Goal: Obtain resource: Obtain resource

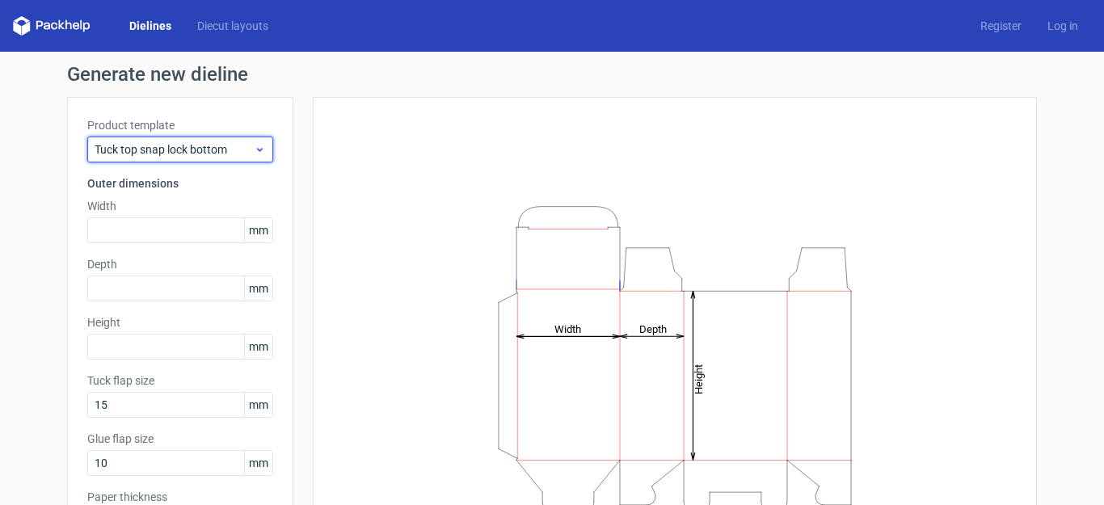
click at [223, 149] on span "Tuck top snap lock bottom" at bounding box center [174, 149] width 159 height 16
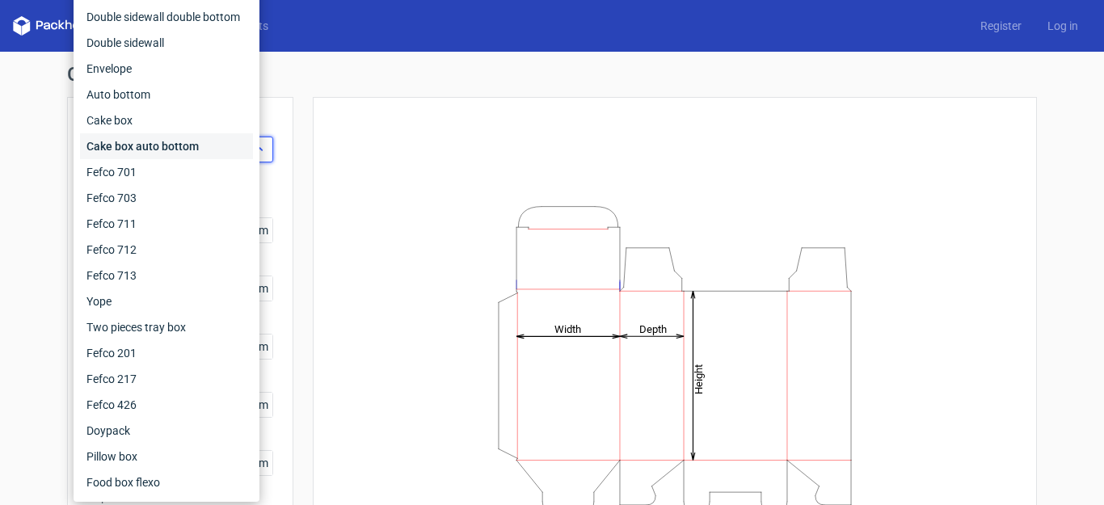
click at [223, 149] on div "Cake box auto bottom" at bounding box center [166, 146] width 173 height 26
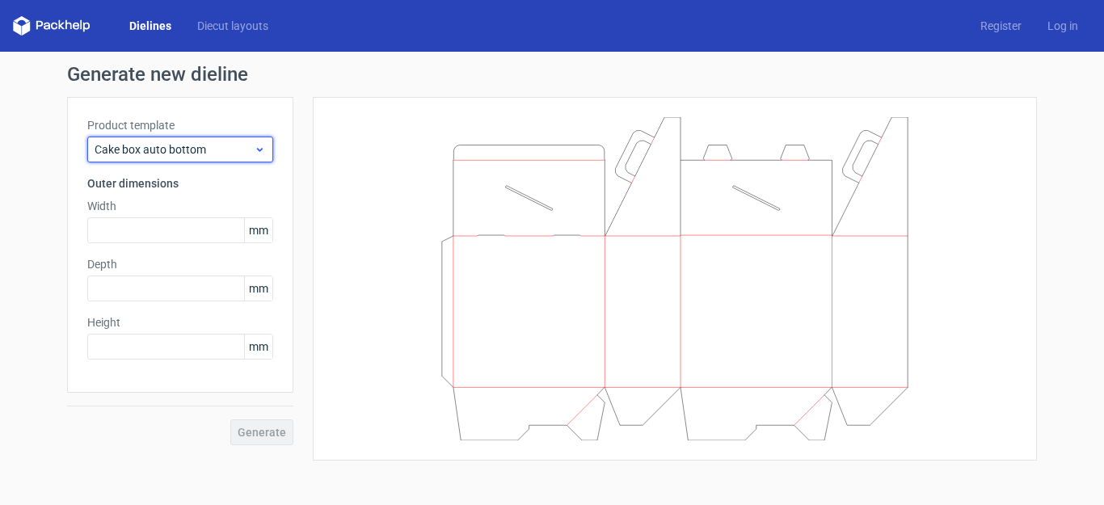
click at [237, 145] on span "Cake box auto bottom" at bounding box center [174, 149] width 159 height 16
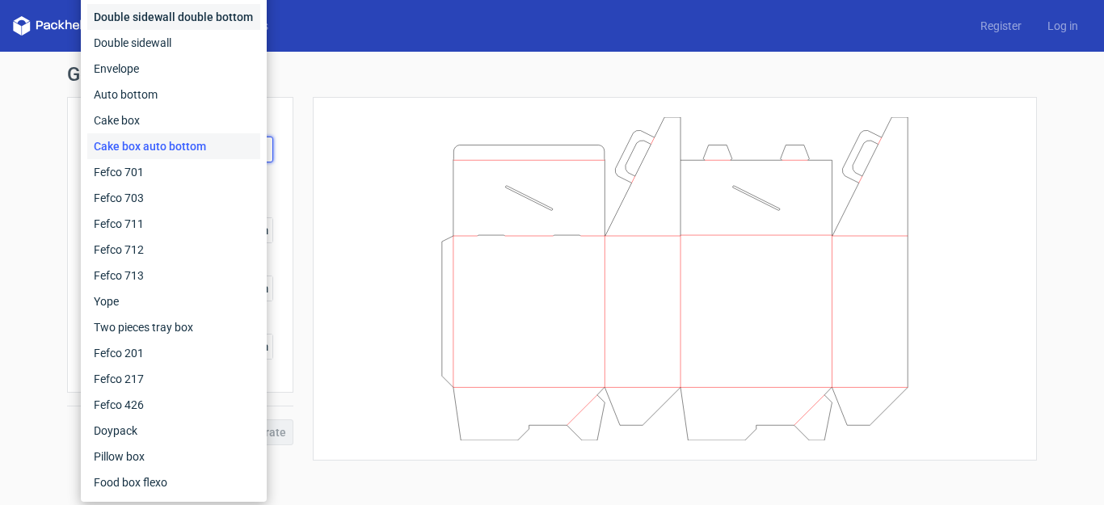
click at [201, 28] on div "Double sidewall double bottom" at bounding box center [173, 17] width 173 height 26
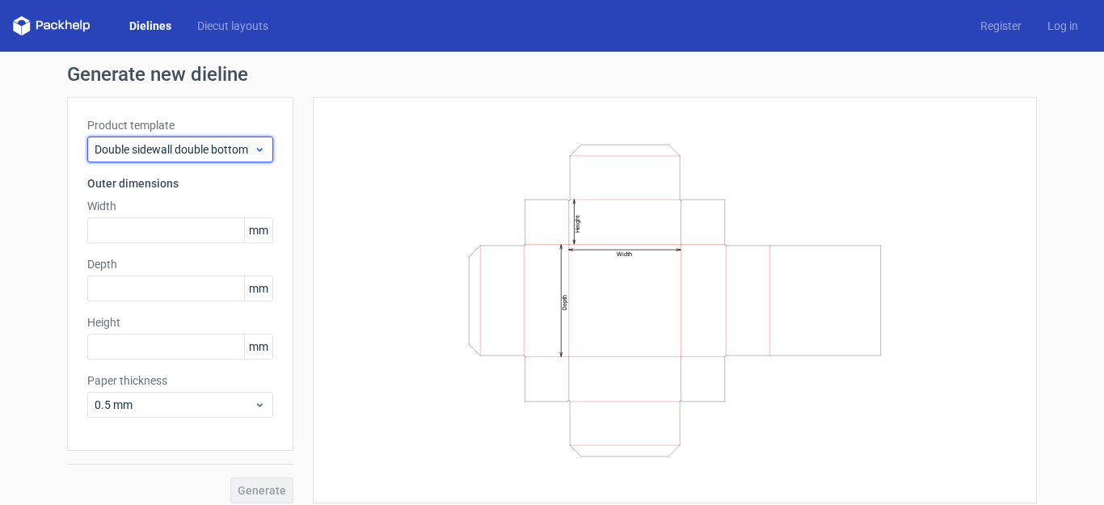
click at [224, 146] on span "Double sidewall double bottom" at bounding box center [174, 149] width 159 height 16
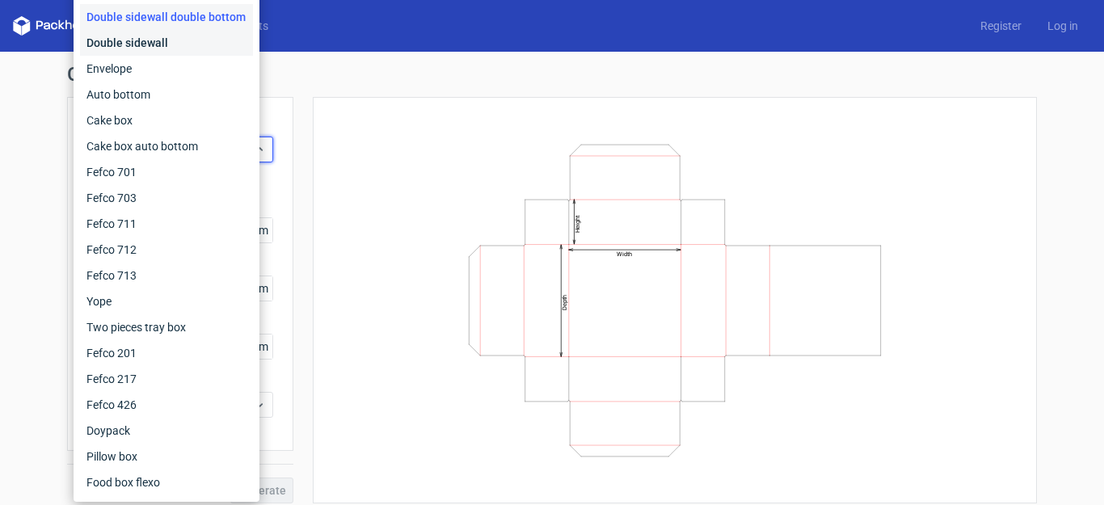
click at [183, 44] on div "Double sidewall" at bounding box center [166, 43] width 173 height 26
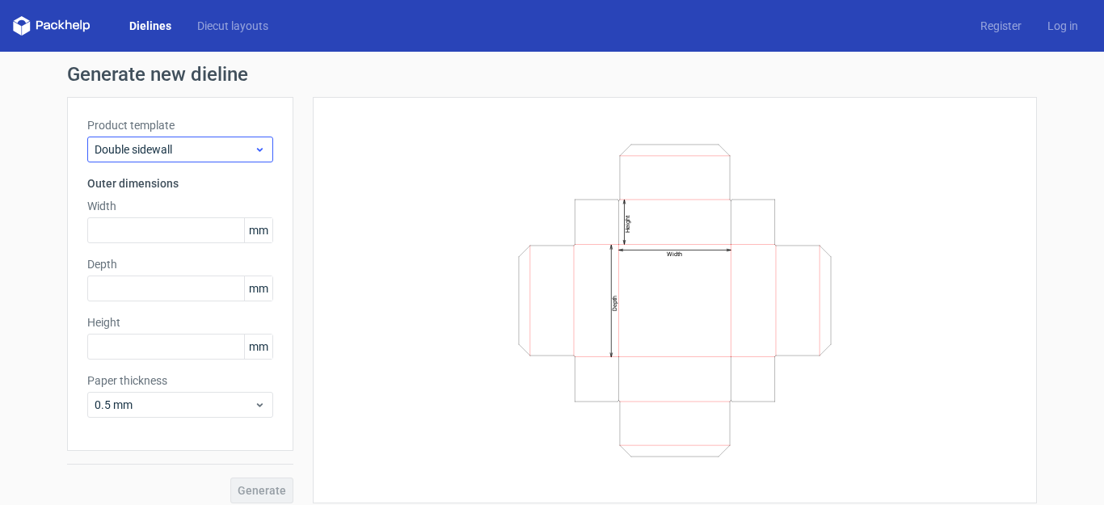
click at [175, 134] on div "Product template Double sidewall" at bounding box center [180, 139] width 186 height 45
click at [174, 140] on div "Double sidewall" at bounding box center [180, 150] width 186 height 26
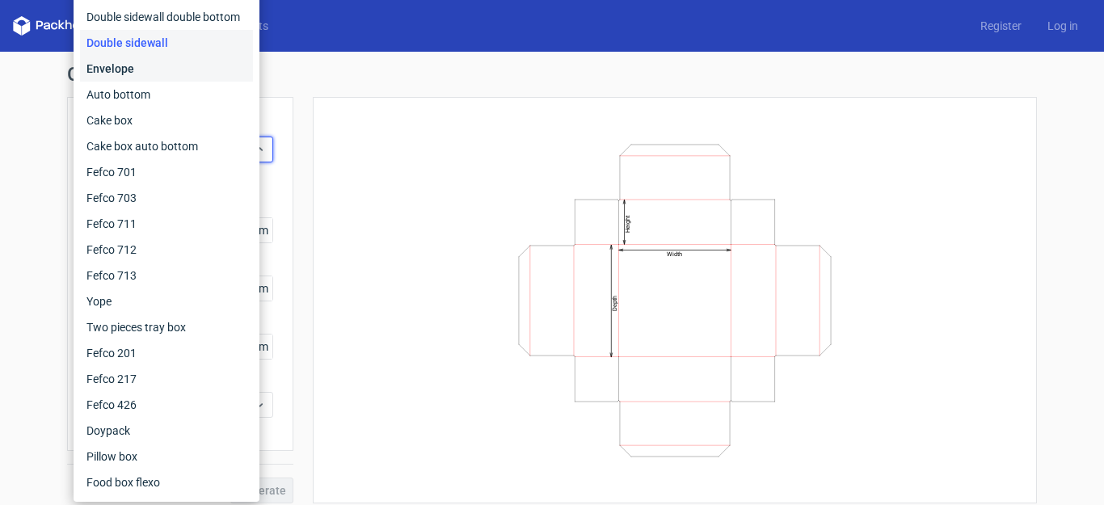
click at [171, 62] on div "Envelope" at bounding box center [166, 69] width 173 height 26
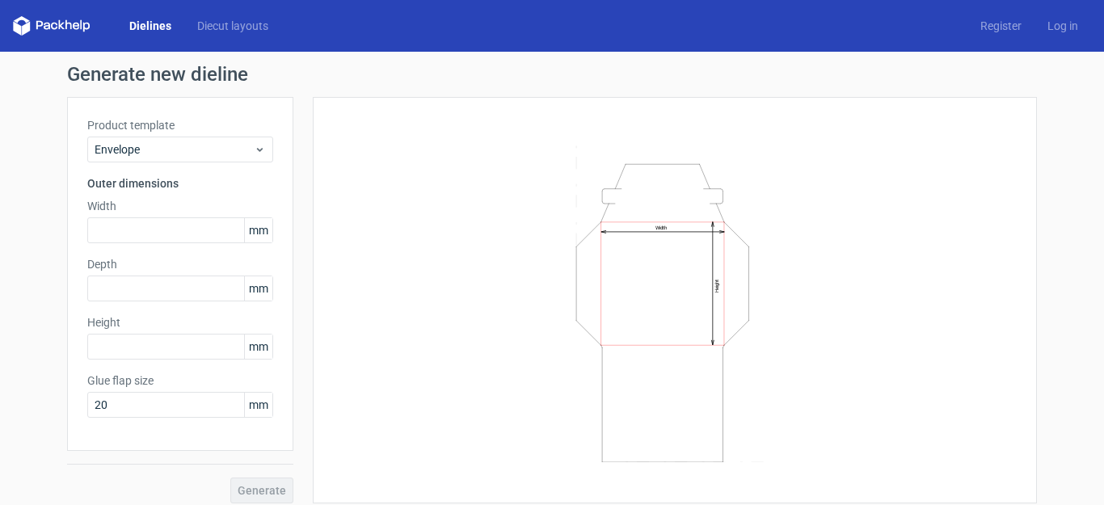
click at [171, 132] on label "Product template" at bounding box center [180, 125] width 186 height 16
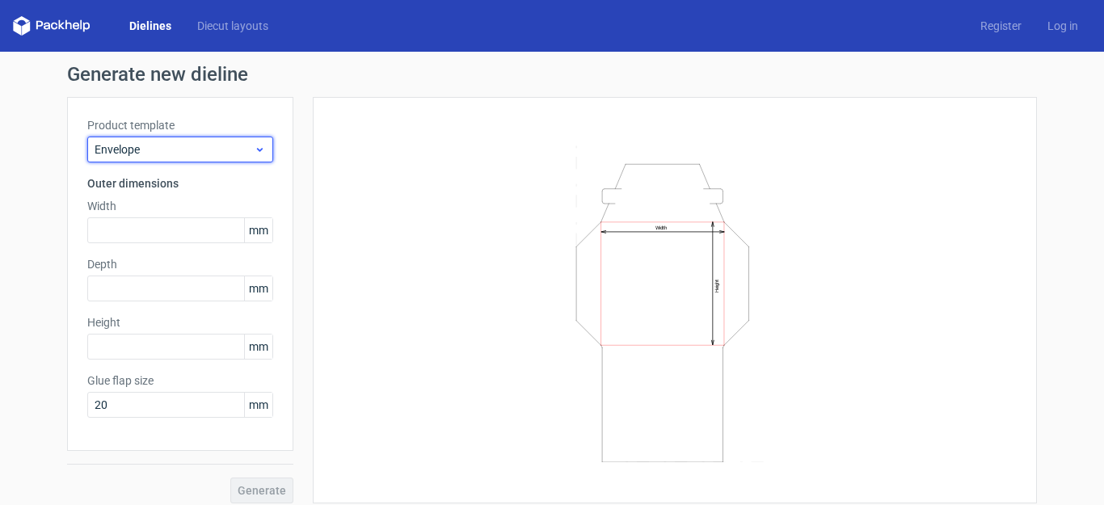
click at [171, 141] on div "Envelope" at bounding box center [180, 150] width 186 height 26
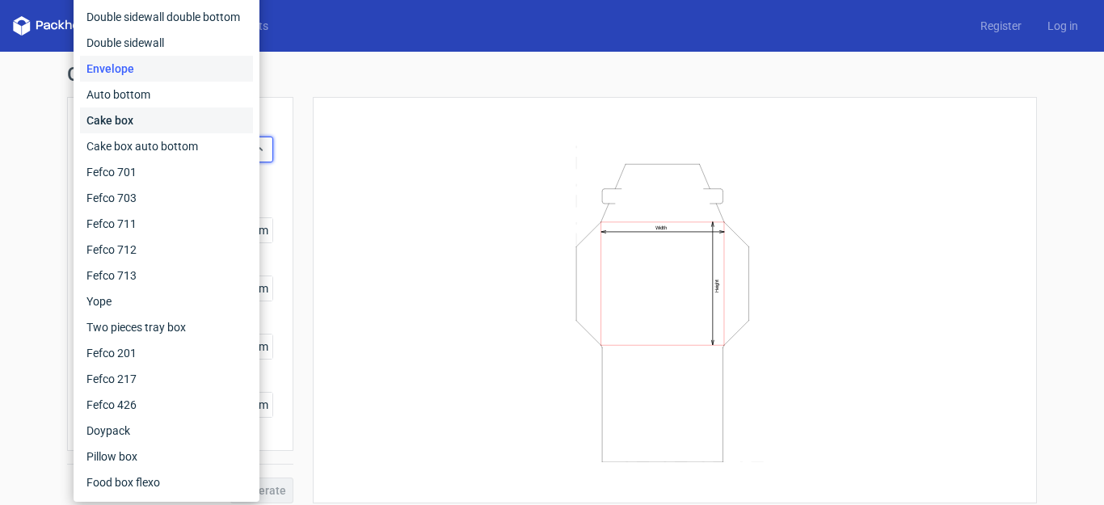
click at [169, 118] on div "Cake box" at bounding box center [166, 120] width 173 height 26
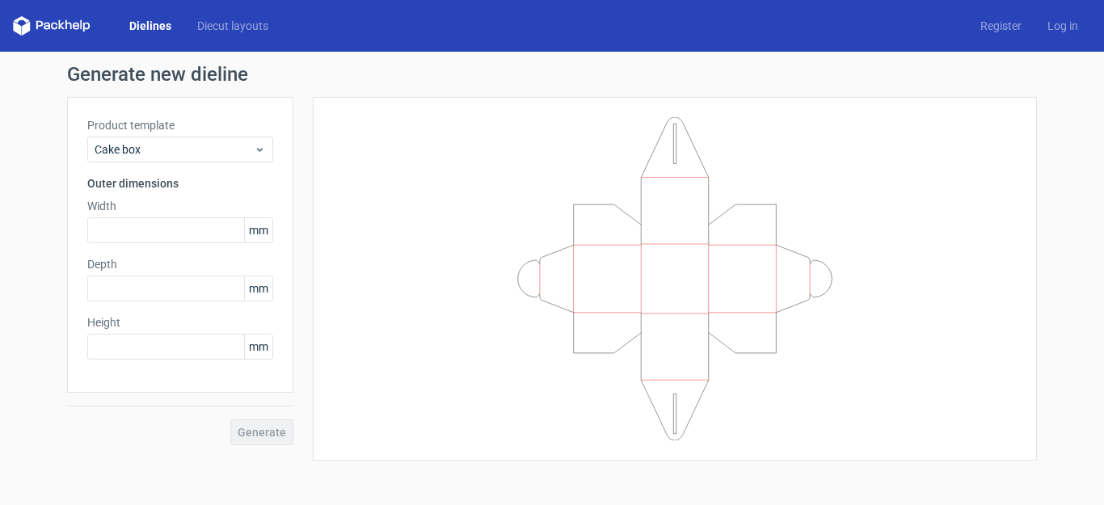
click at [183, 162] on div "Product template Cake box Outer dimensions Width mm Depth mm Height mm" at bounding box center [180, 245] width 226 height 296
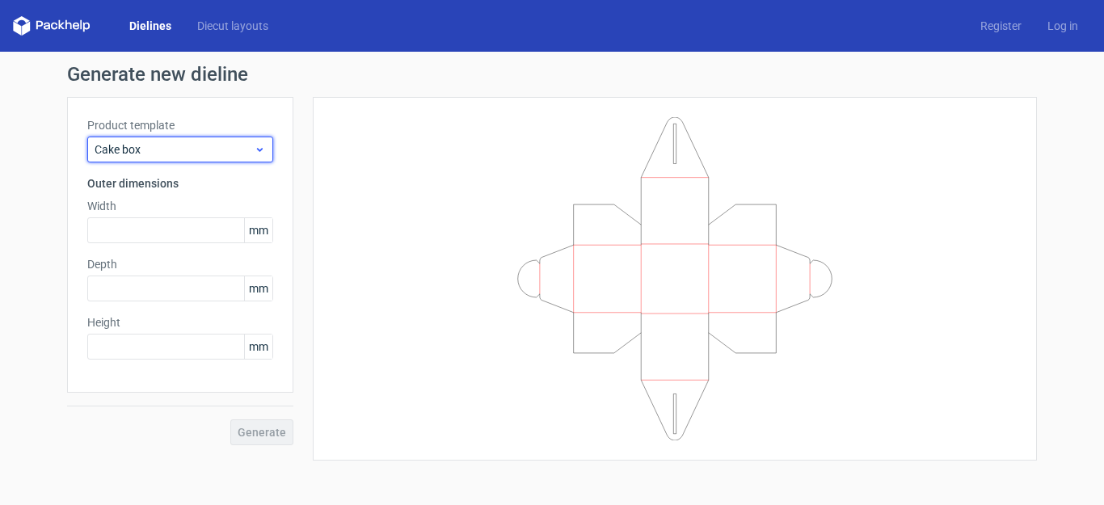
click at [187, 159] on div "Cake box" at bounding box center [180, 150] width 186 height 26
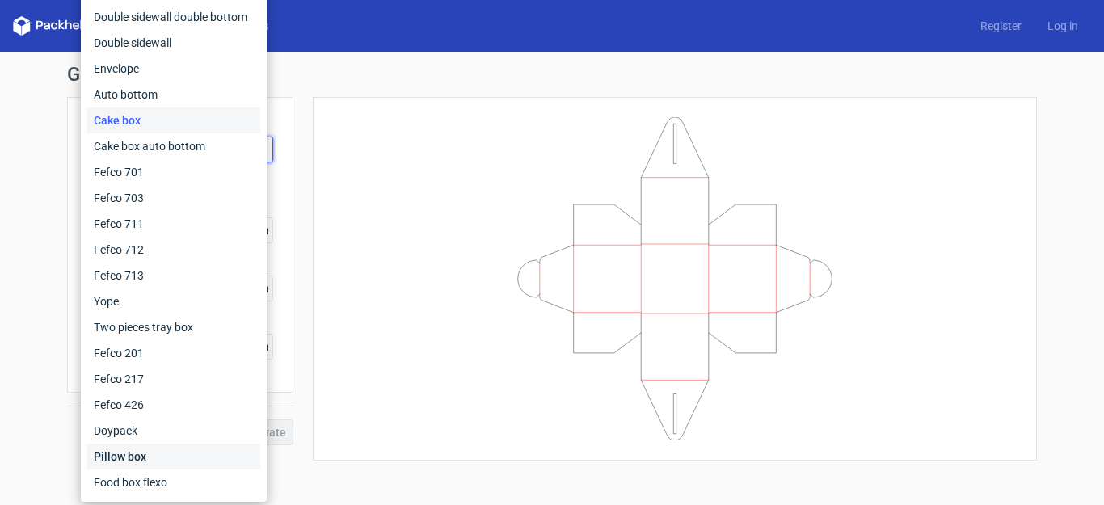
click at [164, 454] on div "Pillow box" at bounding box center [173, 457] width 173 height 26
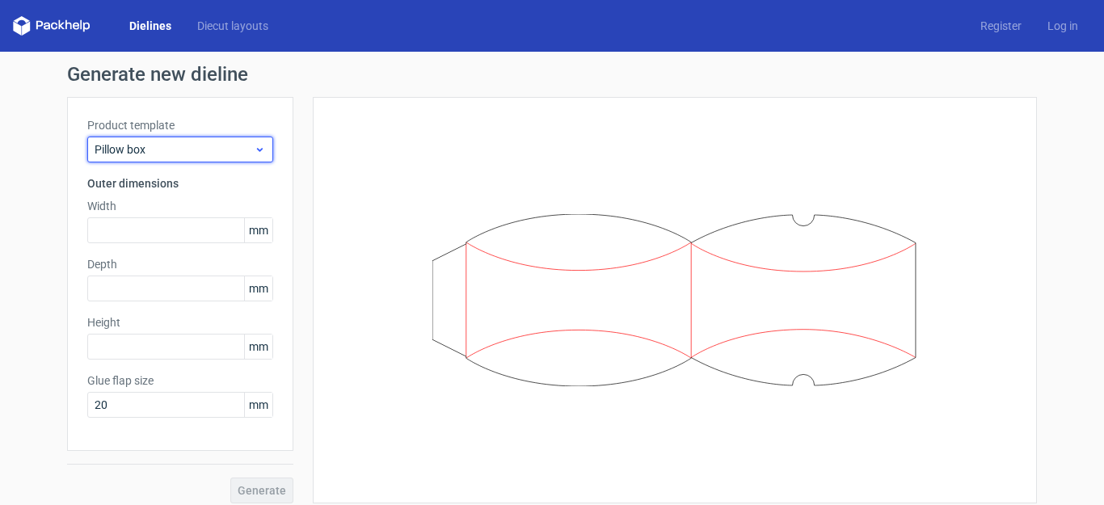
click at [188, 150] on span "Pillow box" at bounding box center [174, 149] width 159 height 16
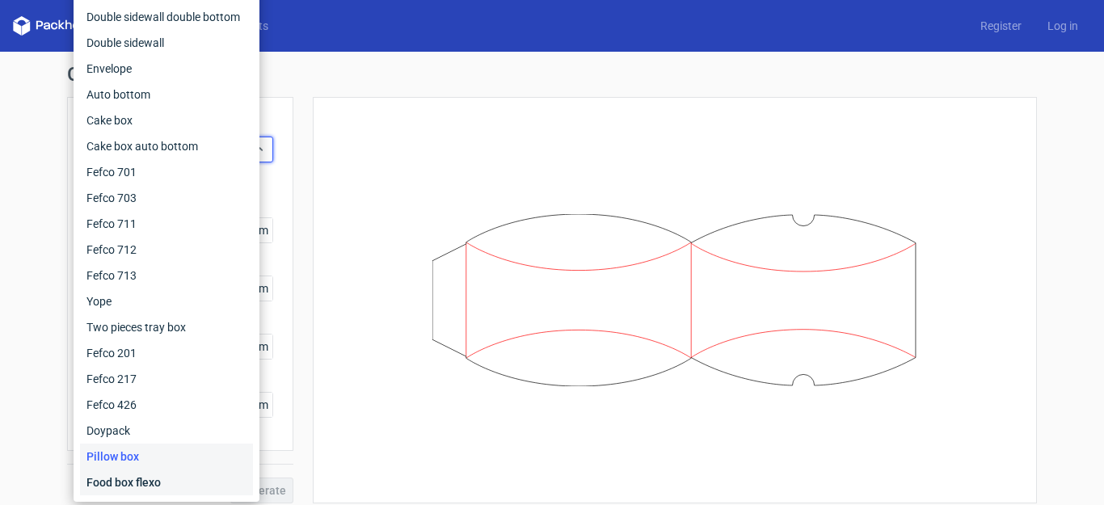
click at [117, 468] on div "Food box flexo" at bounding box center [166, 483] width 173 height 26
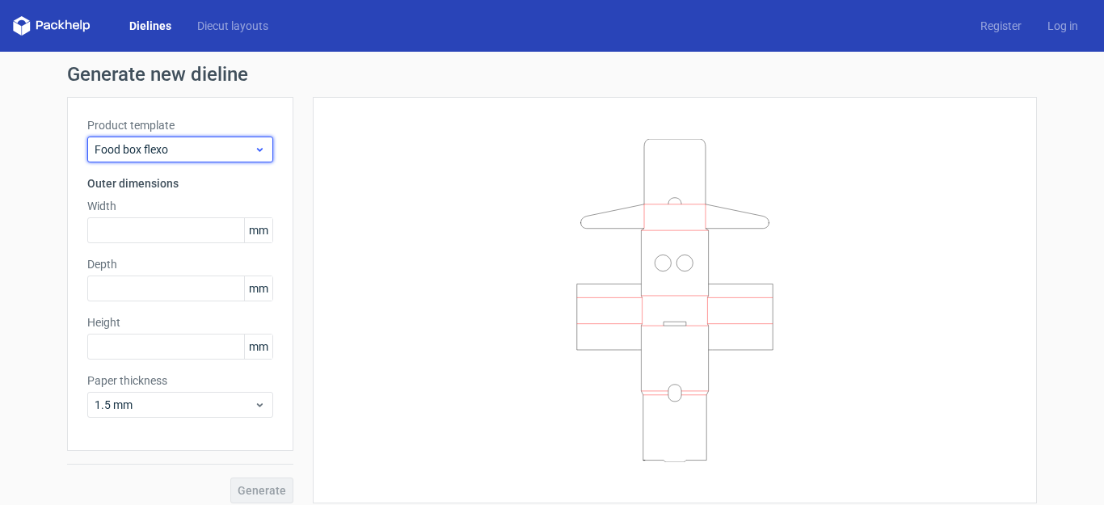
click at [180, 151] on span "Food box flexo" at bounding box center [174, 149] width 159 height 16
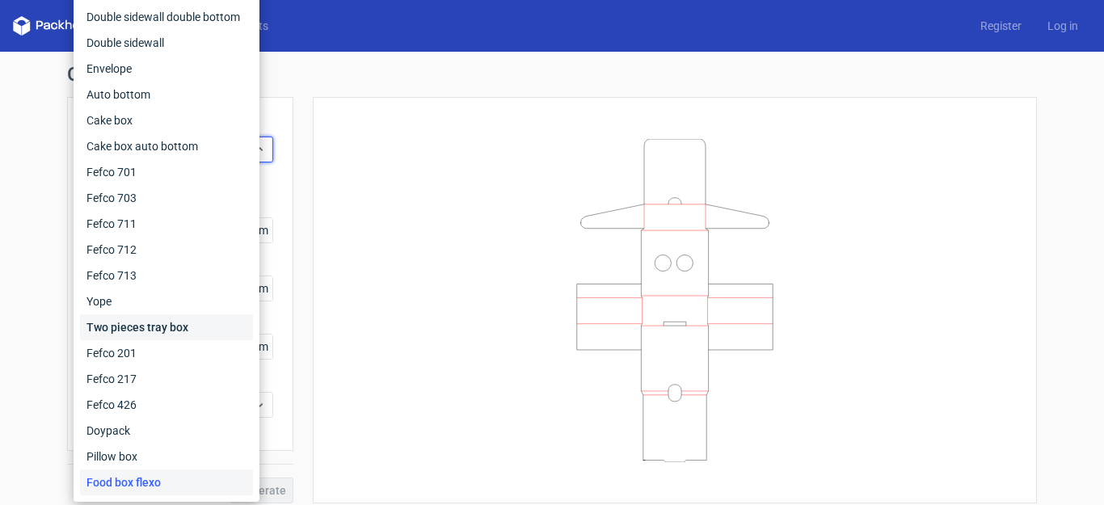
click at [173, 326] on div "Two pieces tray box" at bounding box center [166, 327] width 173 height 26
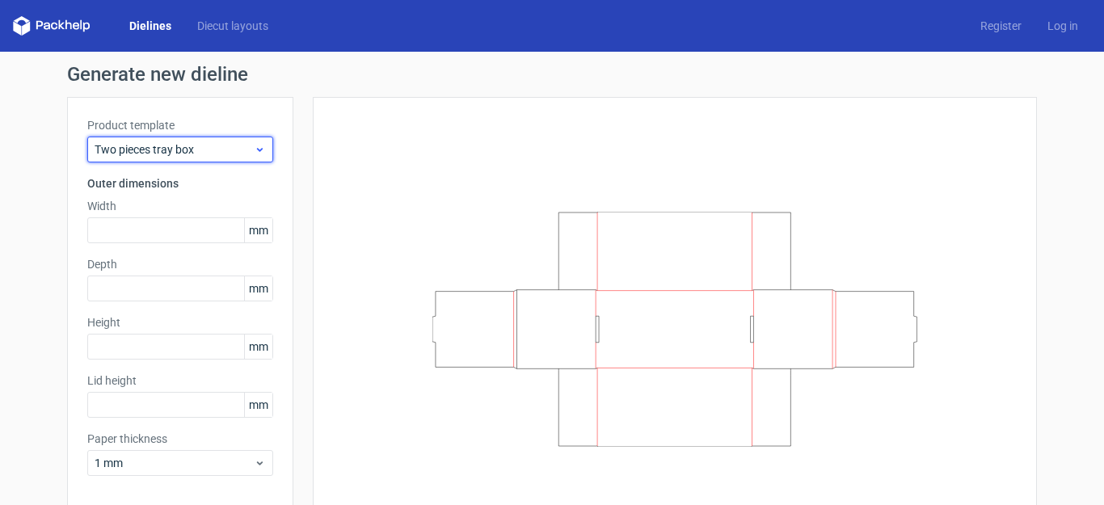
click at [201, 145] on span "Two pieces tray box" at bounding box center [174, 149] width 159 height 16
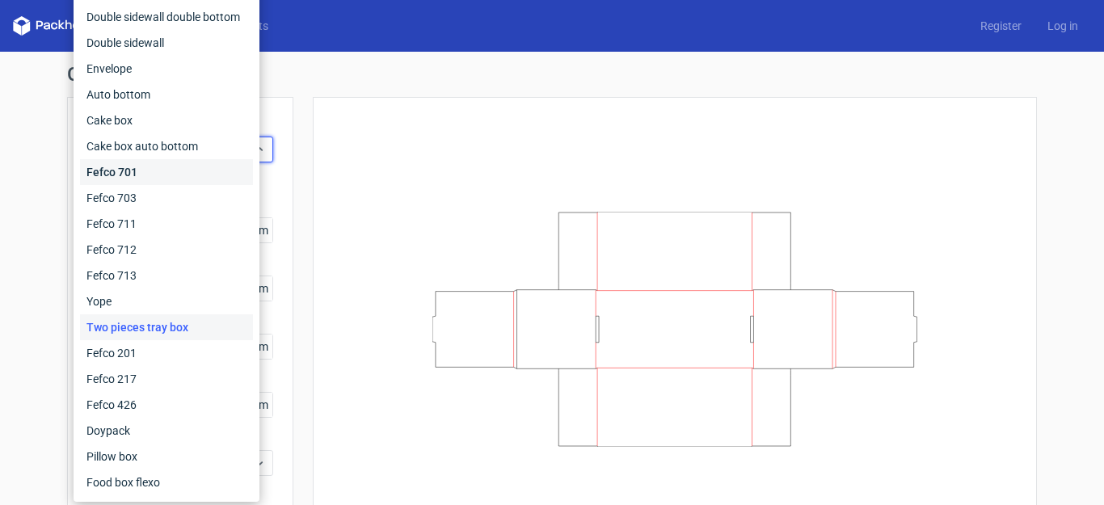
click at [157, 175] on div "Fefco 701" at bounding box center [166, 172] width 173 height 26
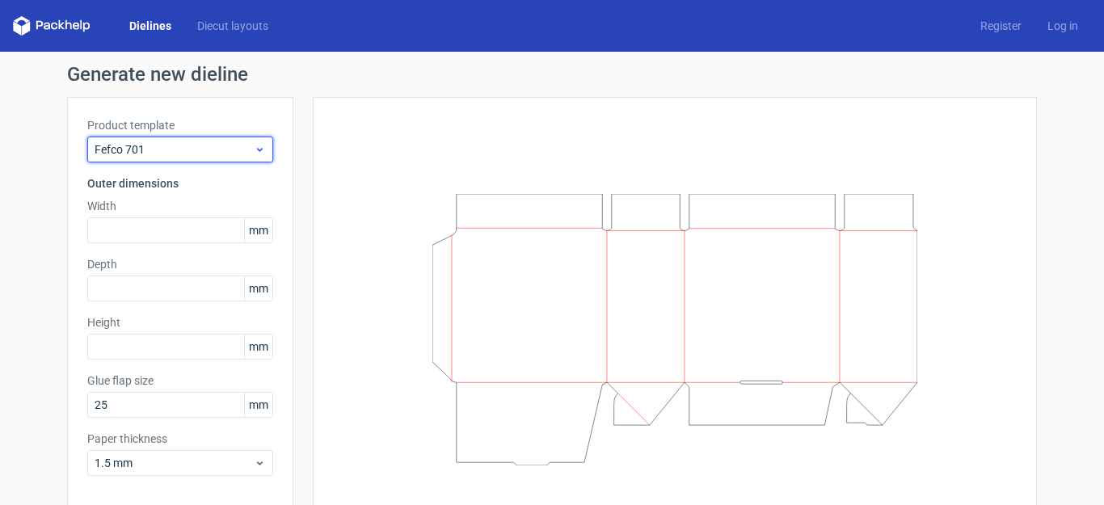
click at [160, 159] on div "Fefco 701" at bounding box center [180, 150] width 186 height 26
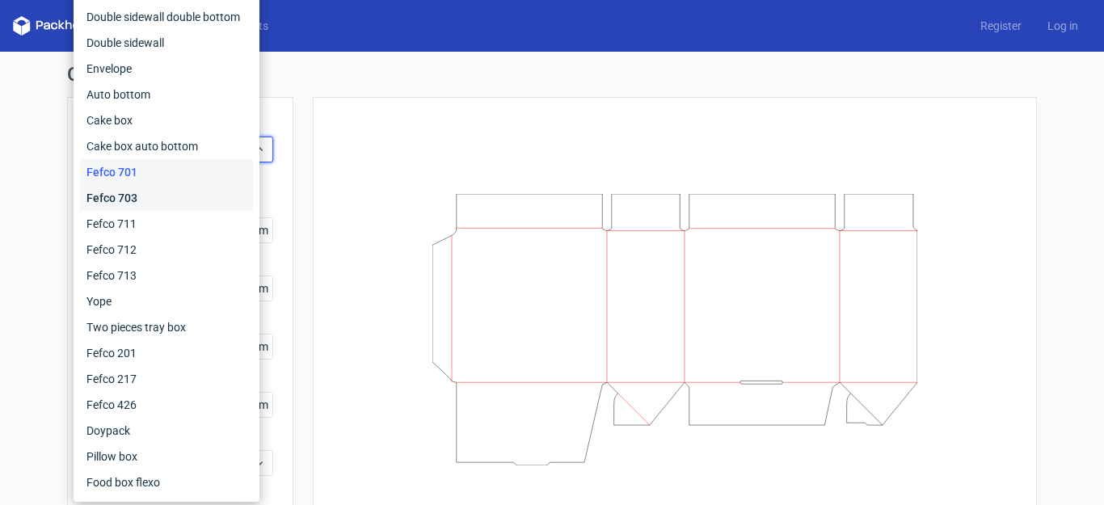
click at [158, 205] on div "Fefco 703" at bounding box center [166, 198] width 173 height 26
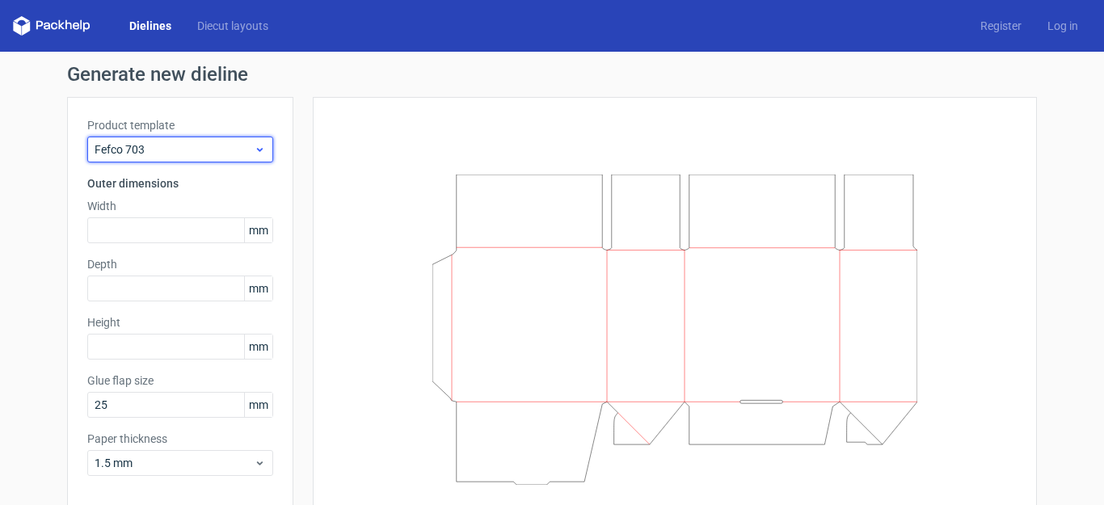
click at [191, 141] on div "Fefco 703" at bounding box center [180, 150] width 186 height 26
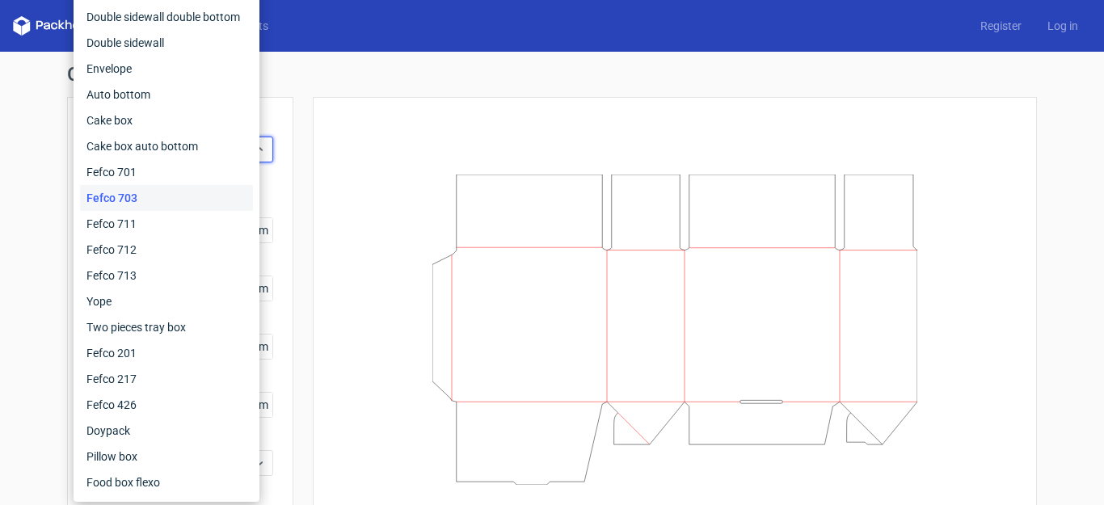
click at [322, 305] on div at bounding box center [675, 329] width 724 height 465
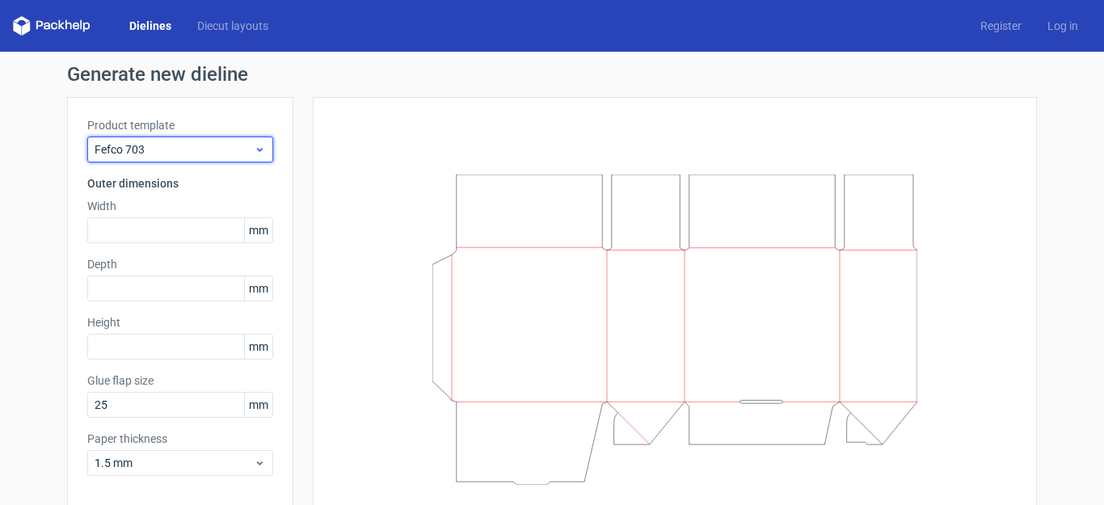
click at [246, 149] on span "Fefco 703" at bounding box center [174, 149] width 159 height 16
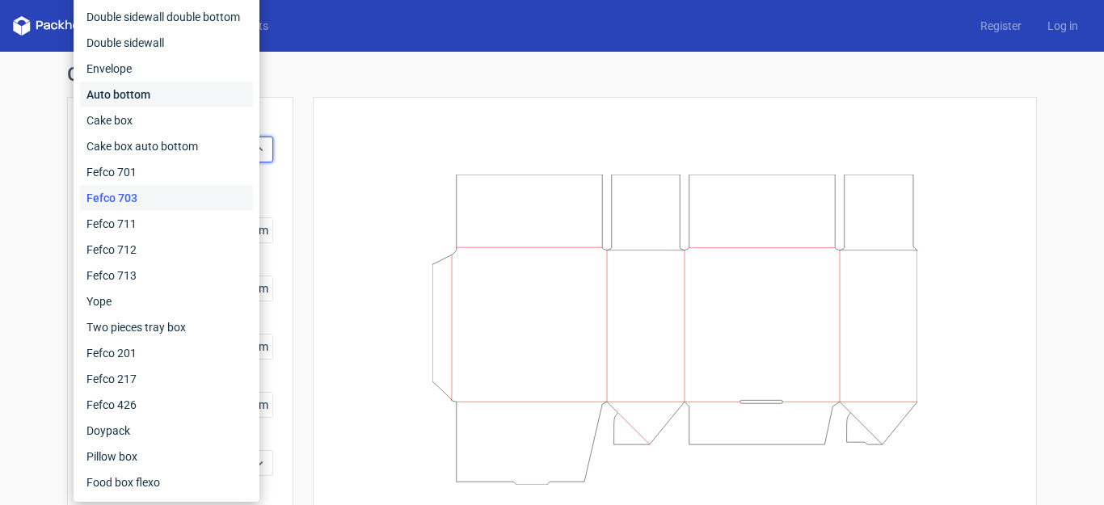
click at [179, 100] on div "Auto bottom" at bounding box center [166, 95] width 173 height 26
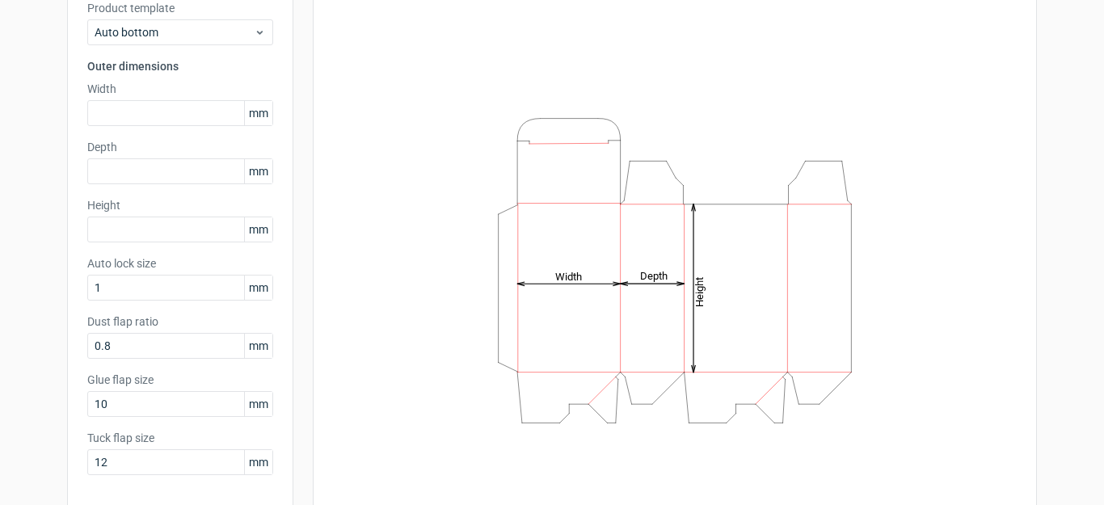
scroll to position [24, 0]
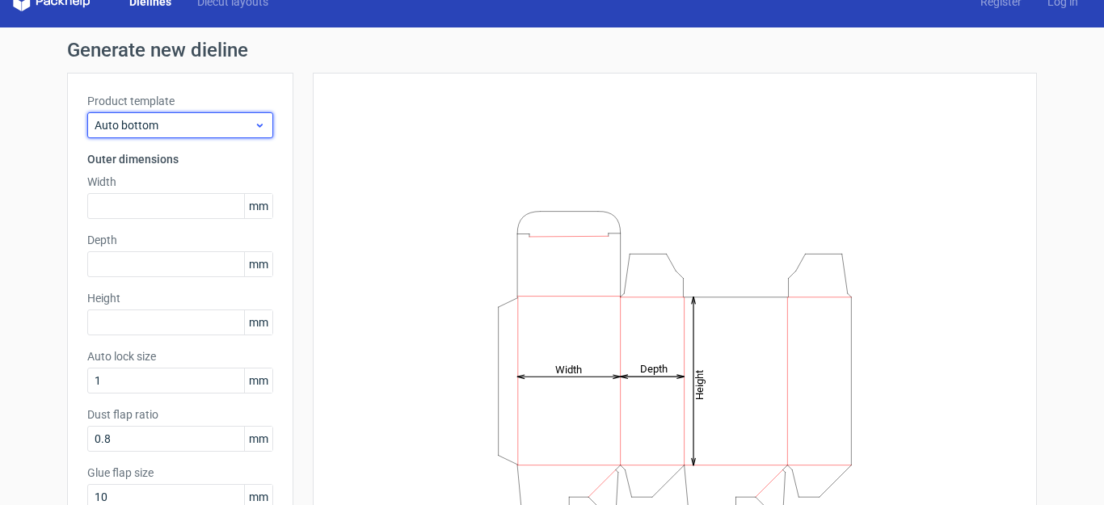
click at [196, 128] on span "Auto bottom" at bounding box center [174, 125] width 159 height 16
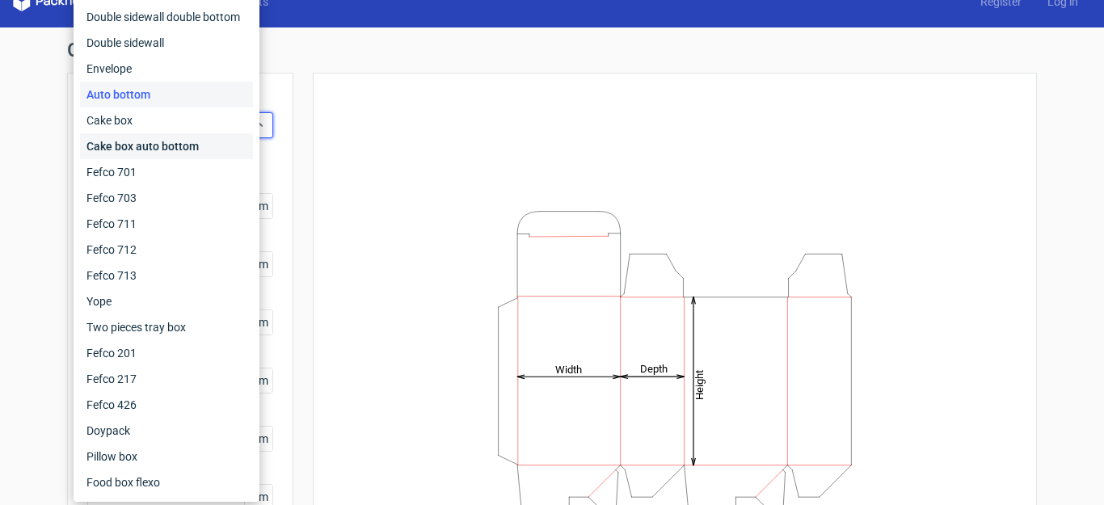
click at [198, 152] on div "Cake box auto bottom" at bounding box center [166, 146] width 173 height 26
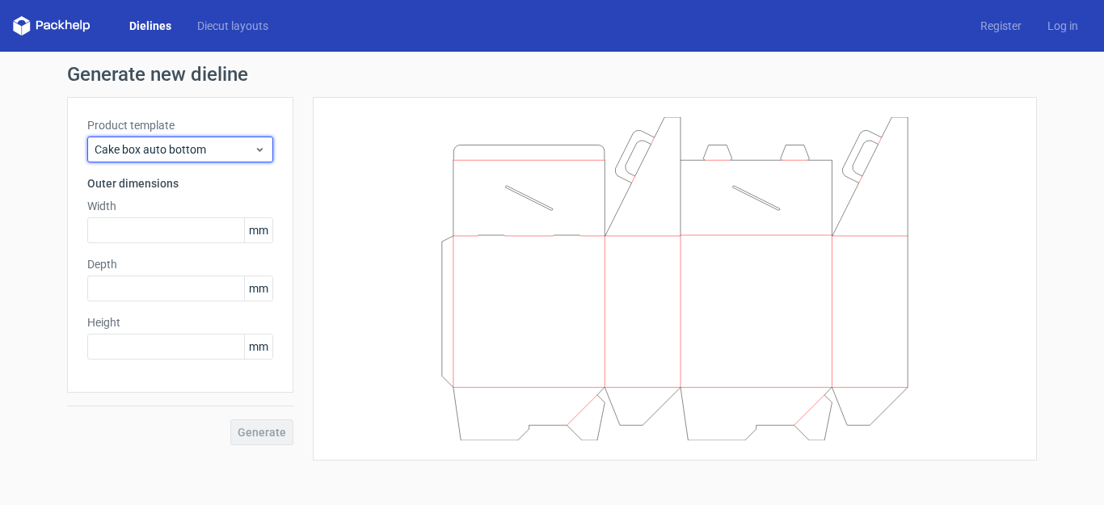
click at [198, 152] on span "Cake box auto bottom" at bounding box center [174, 149] width 159 height 16
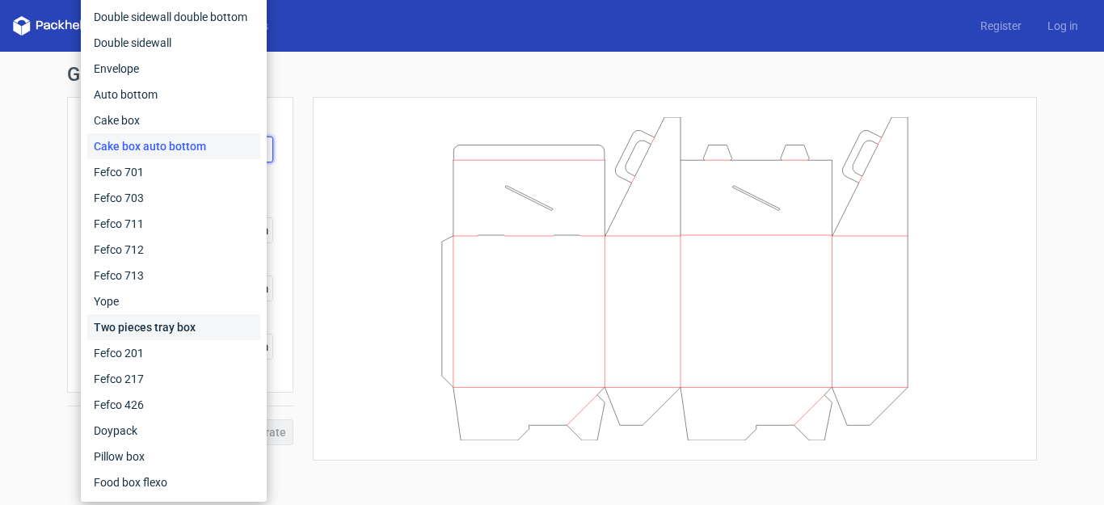
click at [184, 335] on div "Two pieces tray box" at bounding box center [173, 327] width 173 height 26
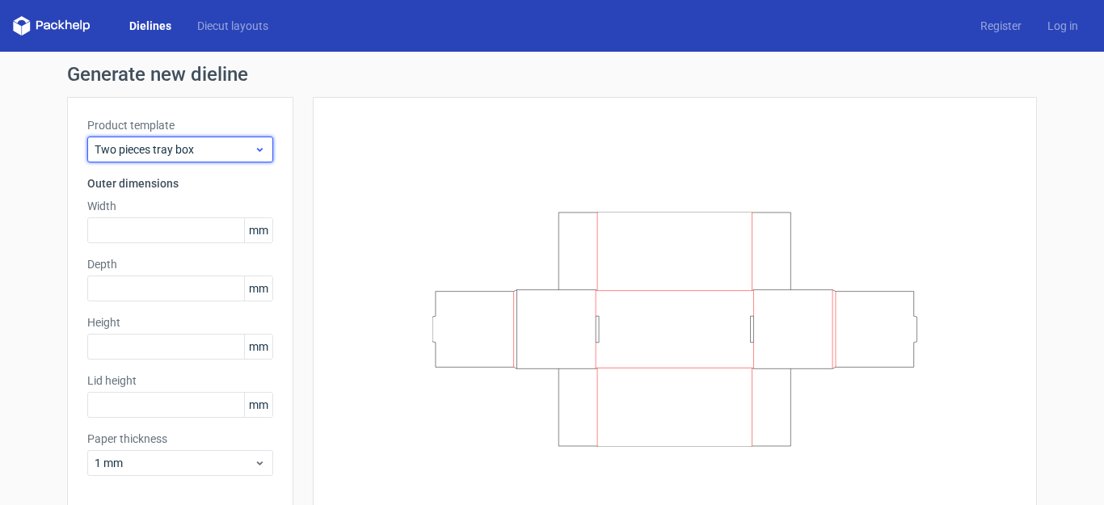
click at [209, 151] on span "Two pieces tray box" at bounding box center [174, 149] width 159 height 16
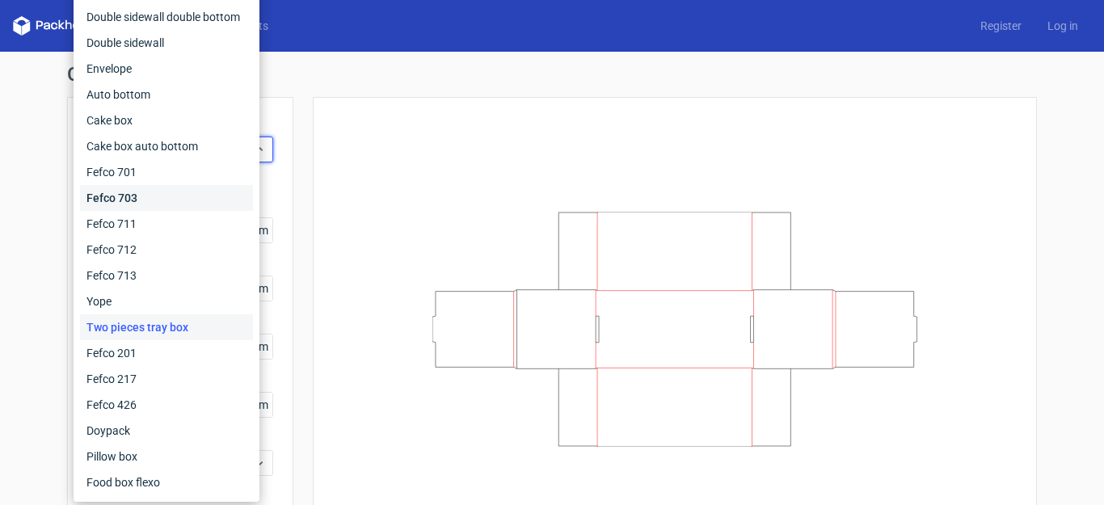
click at [200, 202] on div "Fefco 703" at bounding box center [166, 198] width 173 height 26
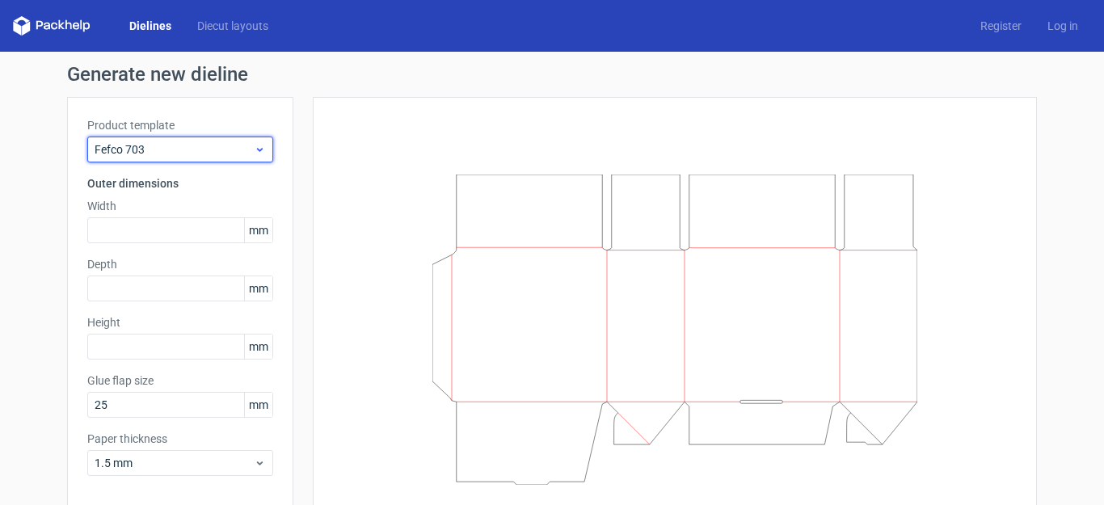
click at [204, 152] on span "Fefco 703" at bounding box center [174, 149] width 159 height 16
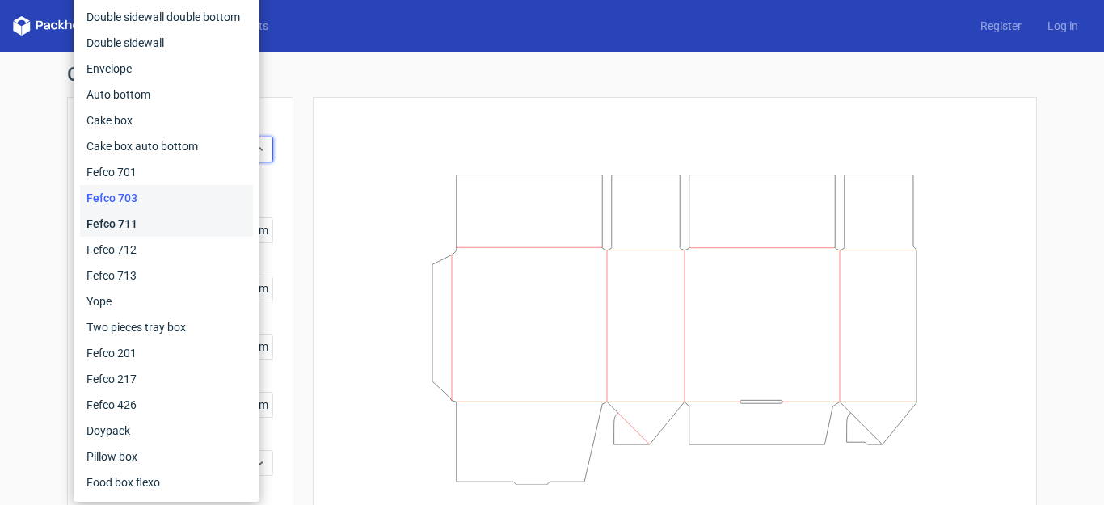
click at [201, 221] on div "Fefco 711" at bounding box center [166, 224] width 173 height 26
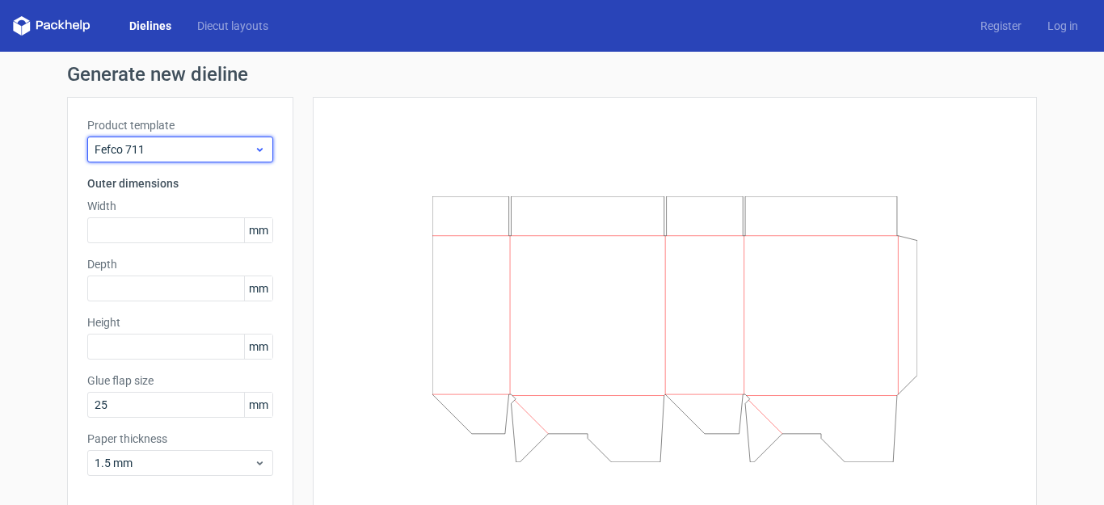
click at [192, 143] on span "Fefco 711" at bounding box center [174, 149] width 159 height 16
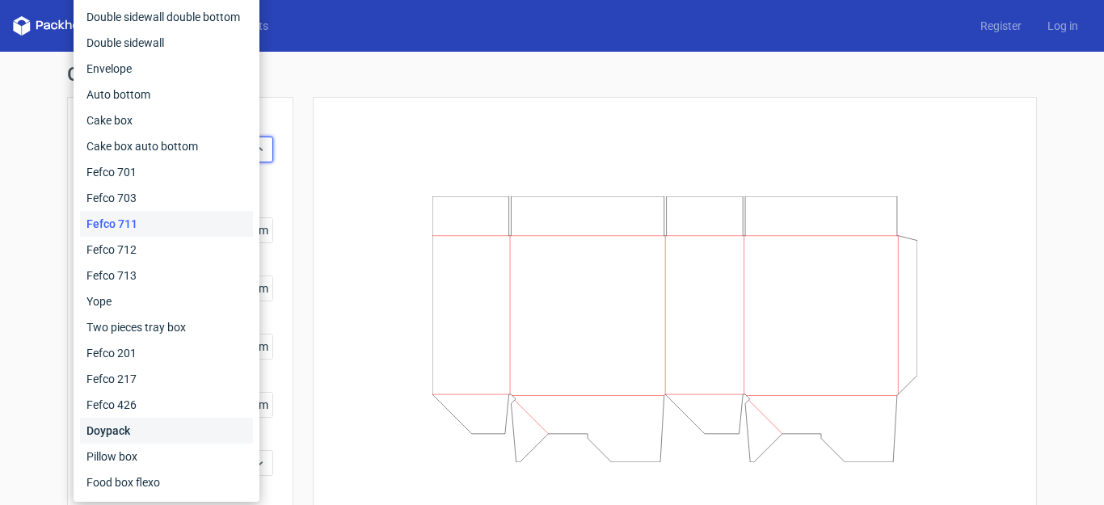
click at [124, 429] on div "Doypack" at bounding box center [166, 431] width 173 height 26
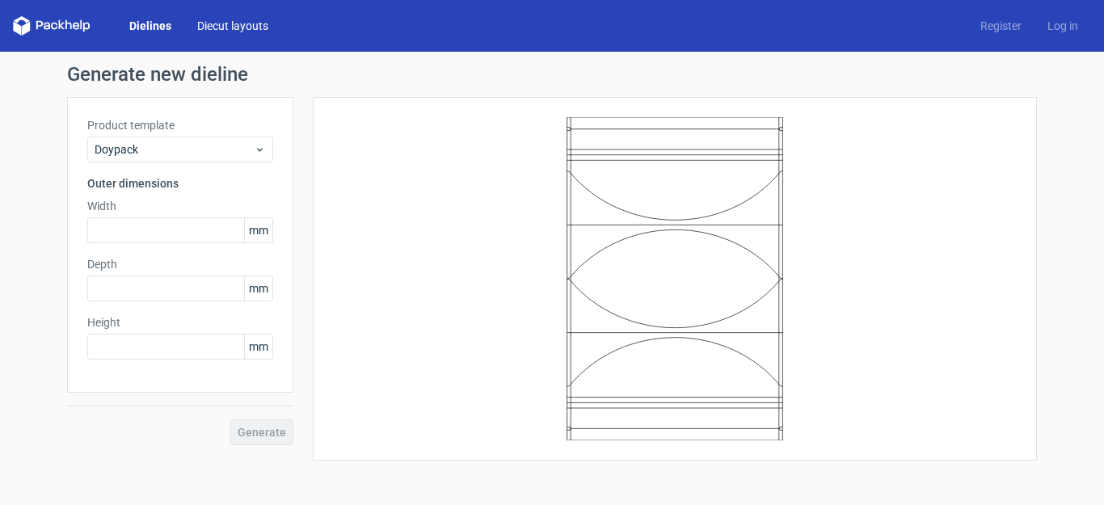
click at [210, 19] on link "Diecut layouts" at bounding box center [232, 26] width 97 height 16
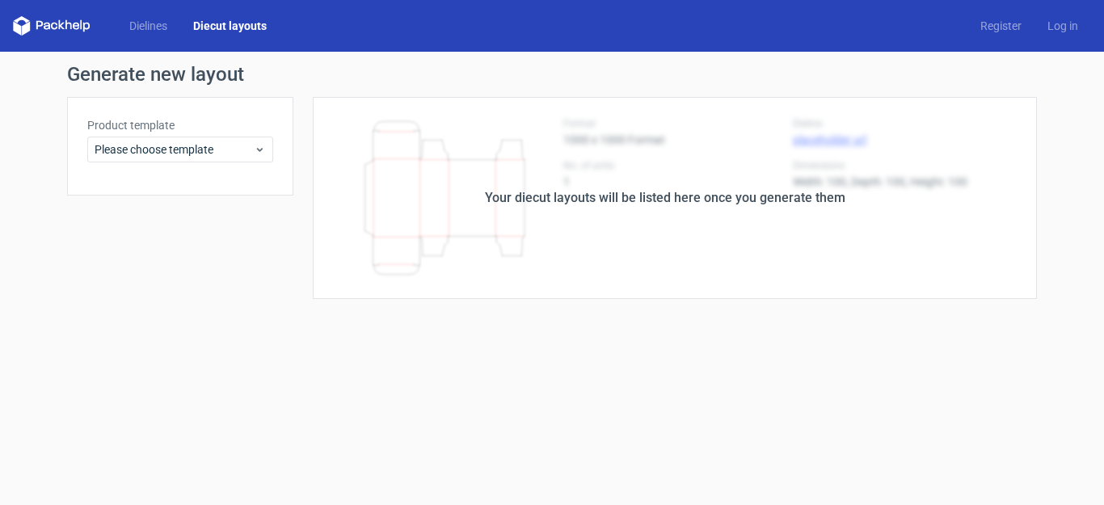
click at [195, 165] on div "Product template Please choose template" at bounding box center [180, 146] width 226 height 99
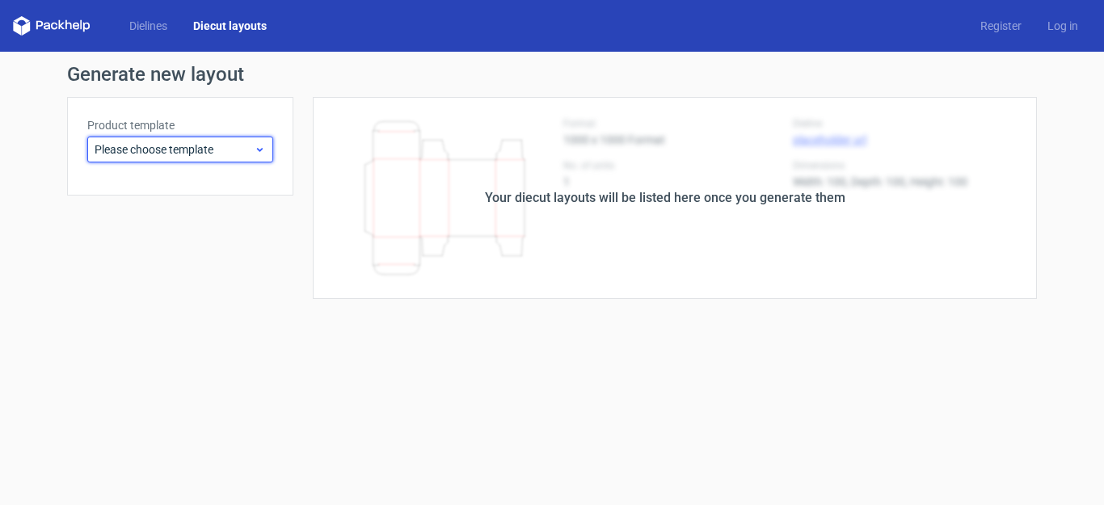
click at [198, 152] on span "Please choose template" at bounding box center [174, 149] width 159 height 16
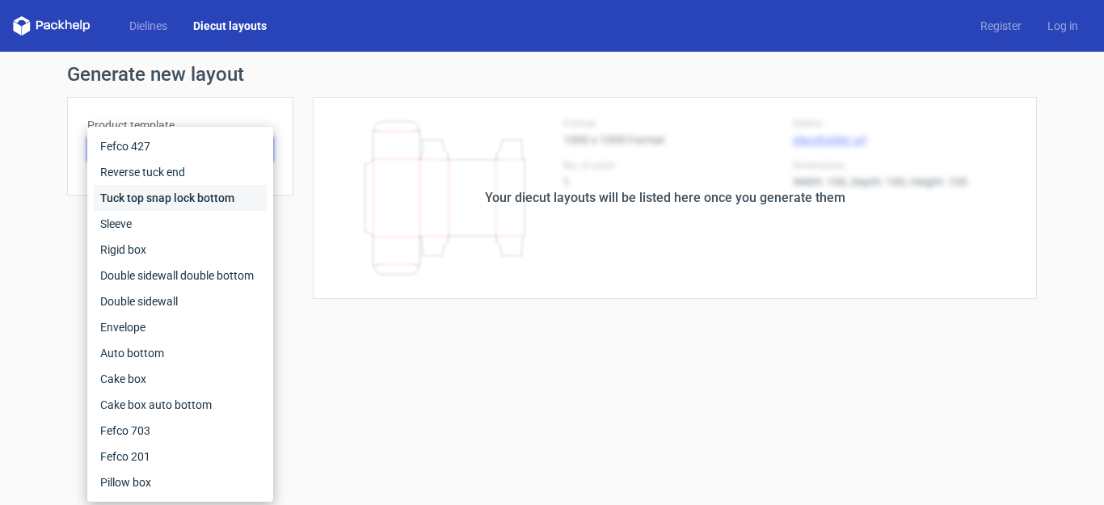
click at [196, 194] on div "Tuck top snap lock bottom" at bounding box center [180, 198] width 173 height 26
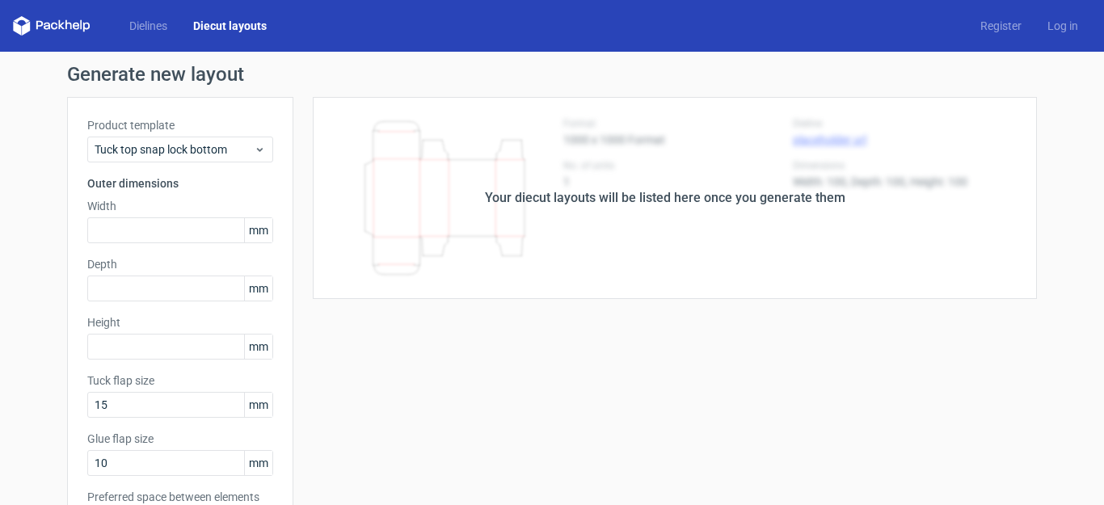
drag, startPoint x: 490, startPoint y: 230, endPoint x: 544, endPoint y: 216, distance: 56.1
click at [491, 229] on div "Your diecut layouts will be listed here once you generate them" at bounding box center [664, 198] width 743 height 202
click at [767, 208] on div "Your diecut layouts will be listed here once you generate them" at bounding box center [664, 198] width 743 height 202
click at [529, 219] on div "Your diecut layouts will be listed here once you generate them" at bounding box center [664, 198] width 743 height 202
click at [201, 234] on input "text" at bounding box center [180, 230] width 186 height 26
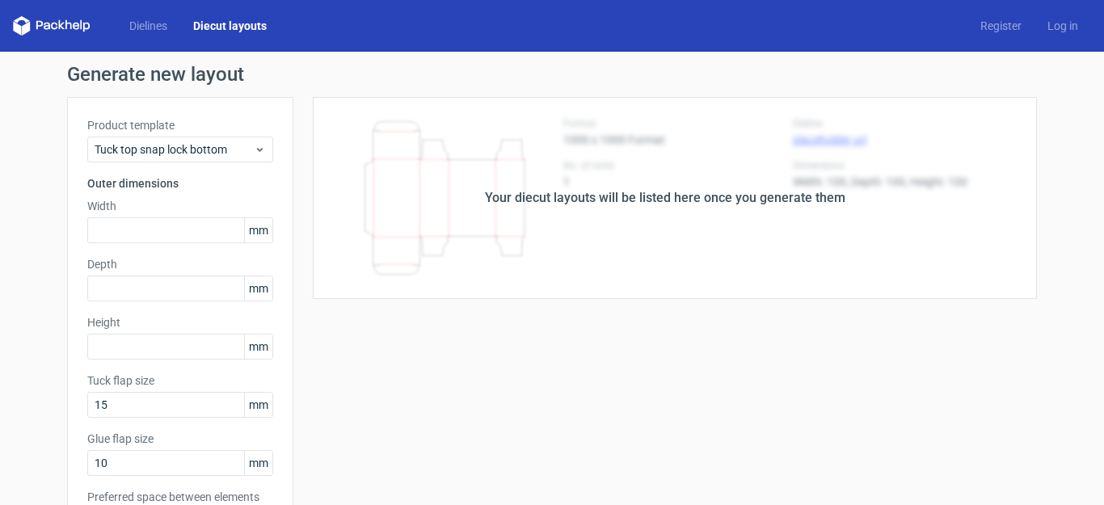
click at [255, 230] on span "mm" at bounding box center [258, 230] width 28 height 24
click at [180, 221] on input "text" at bounding box center [180, 230] width 186 height 26
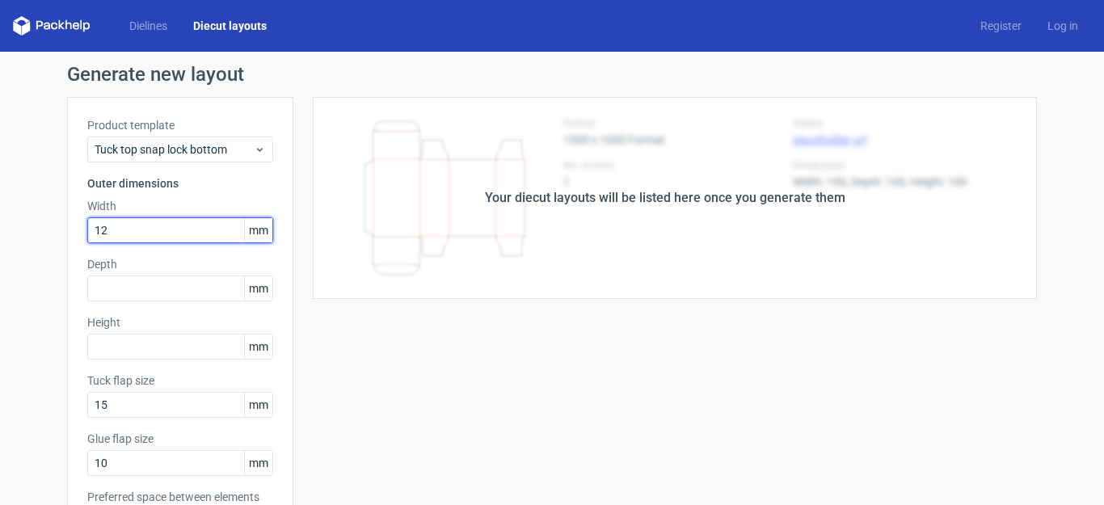
type input "1"
type input "150"
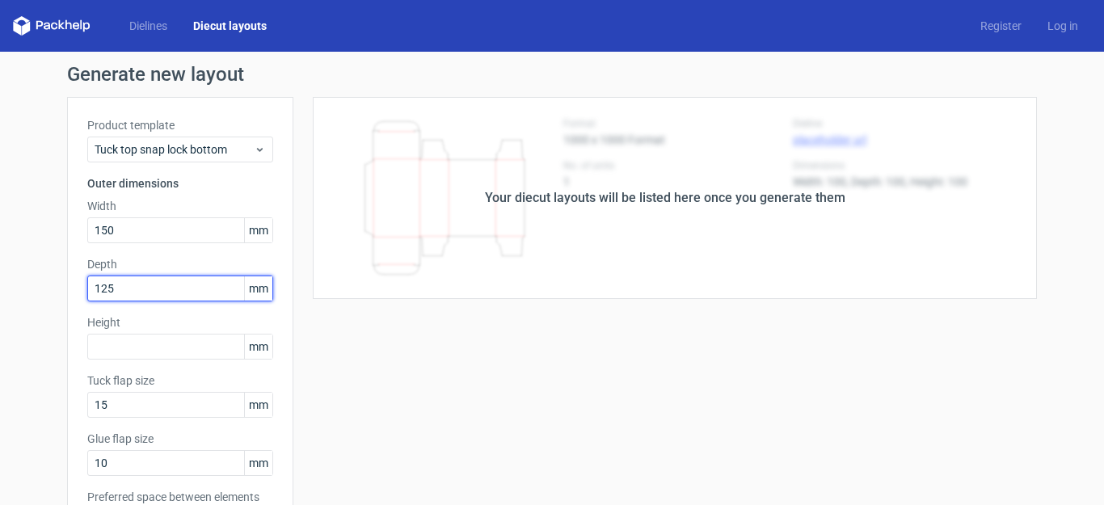
type input "125"
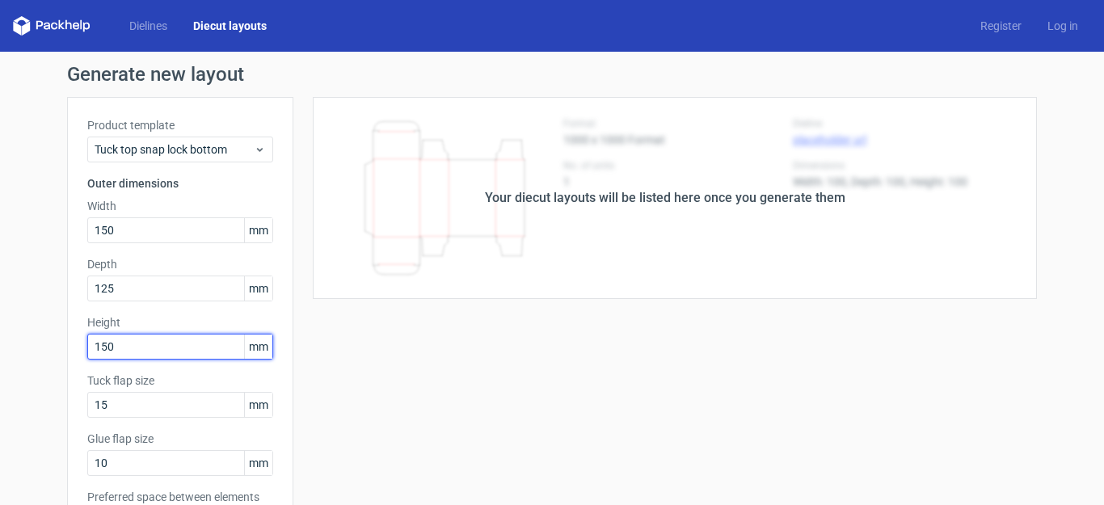
type input "150"
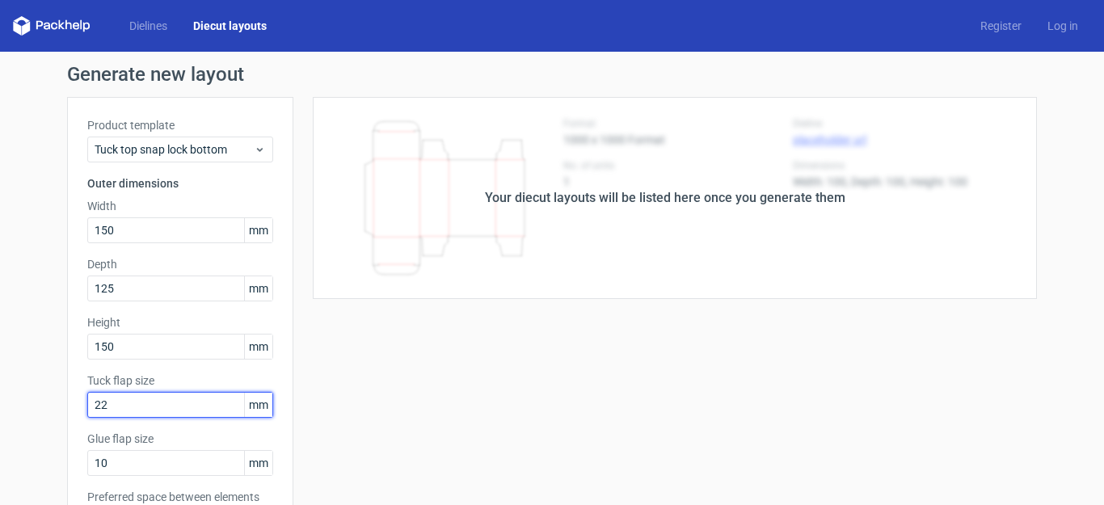
type input "22"
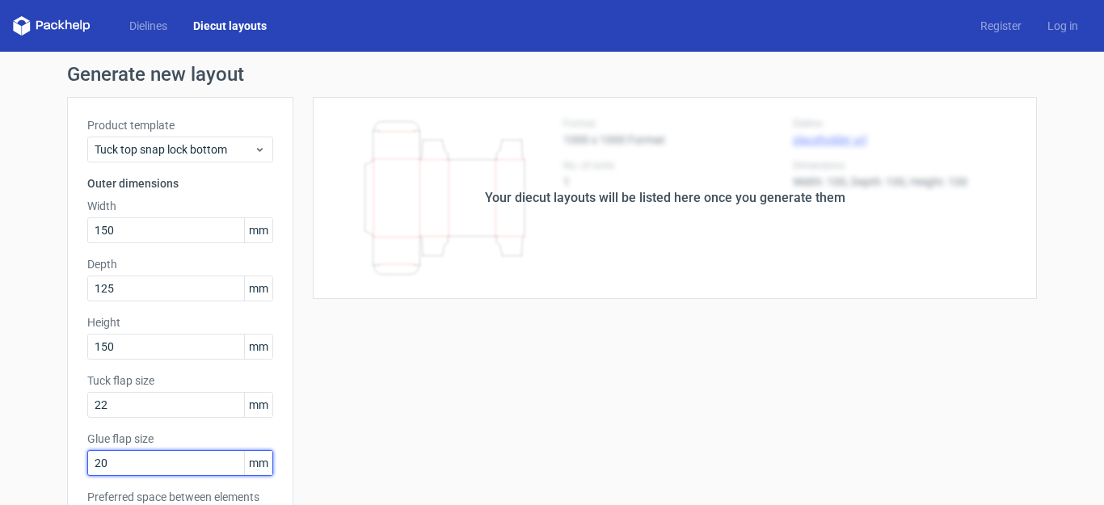
type input "20"
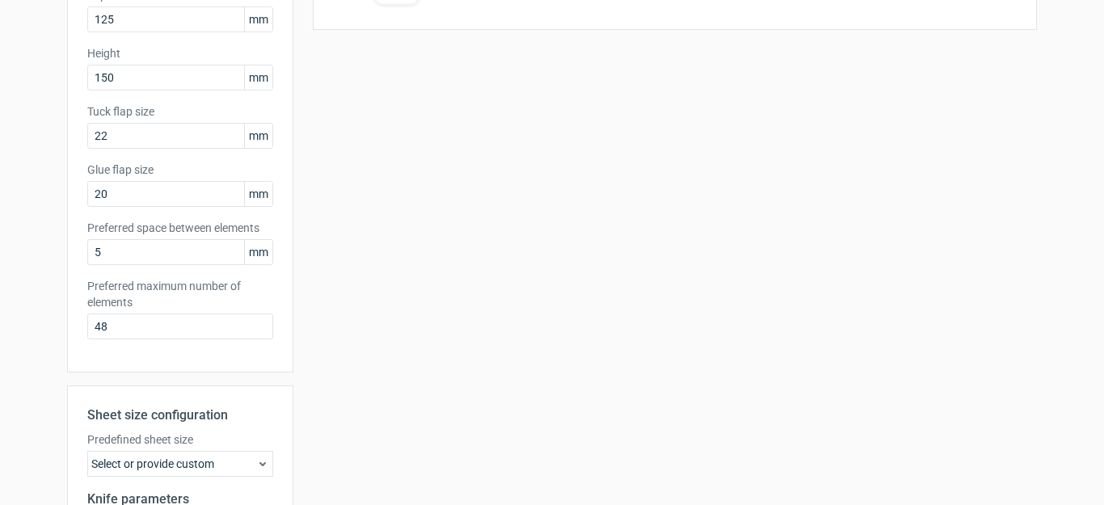
scroll to position [482, 0]
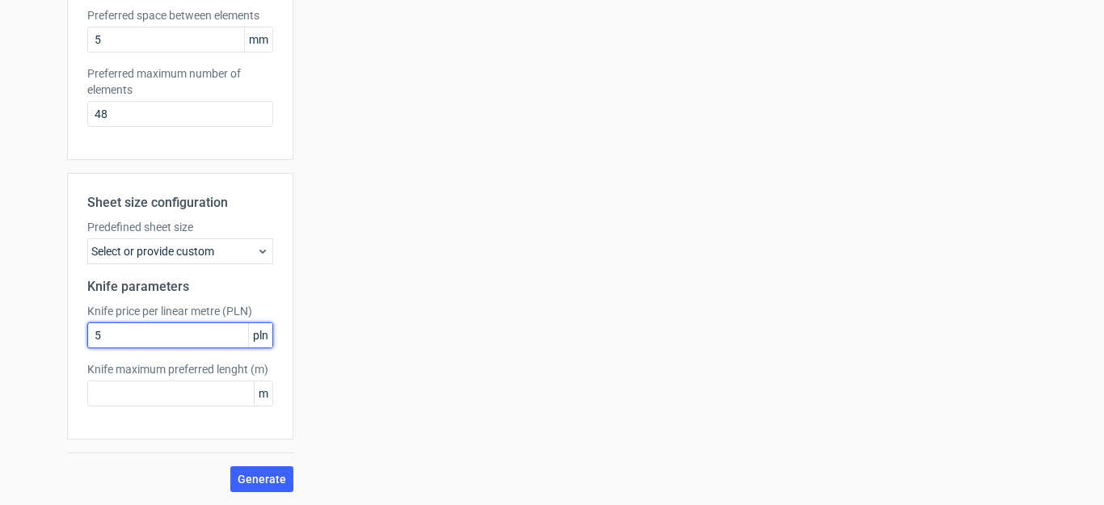
type input "5"
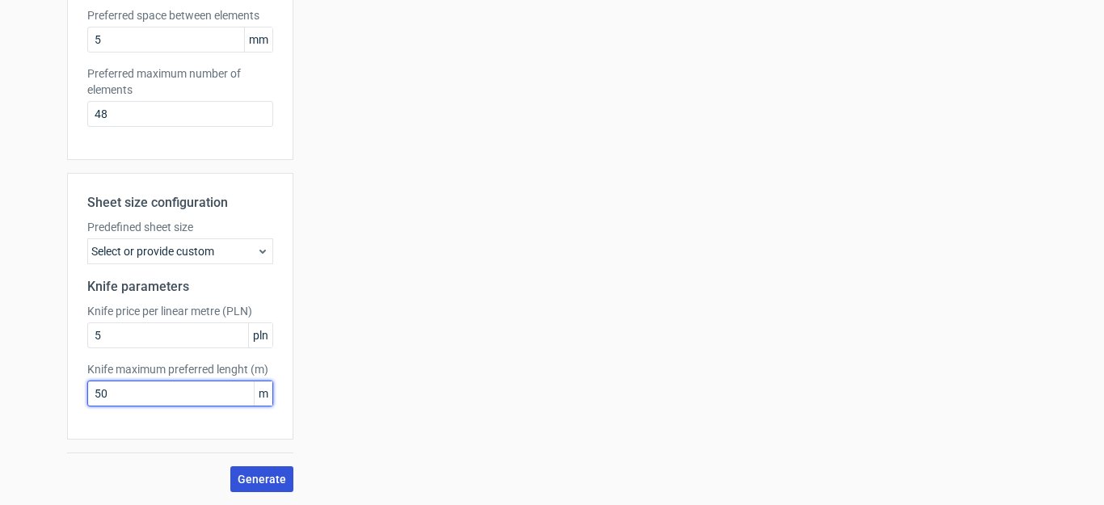
type input "50"
click at [254, 468] on span "Generate" at bounding box center [262, 479] width 48 height 11
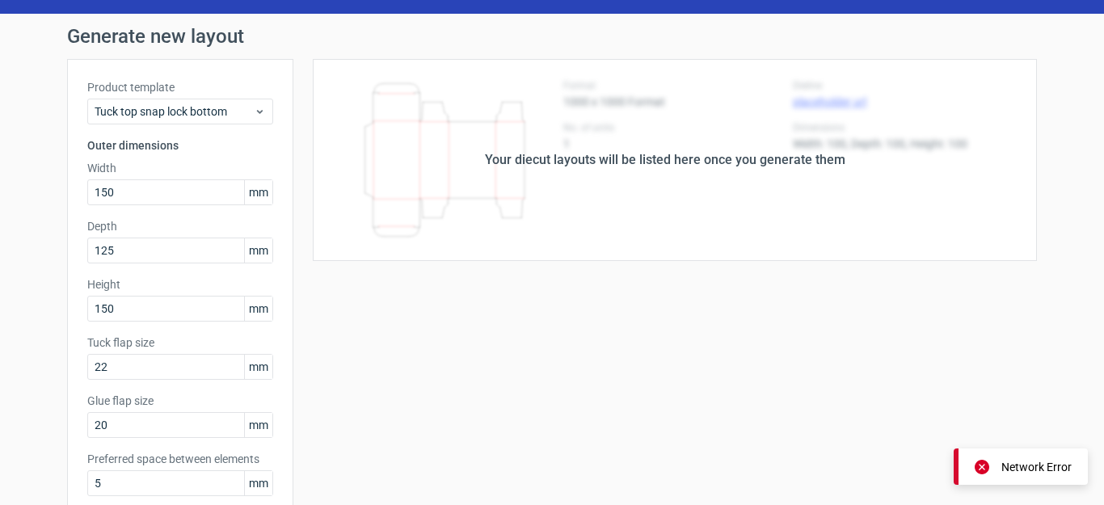
scroll to position [0, 0]
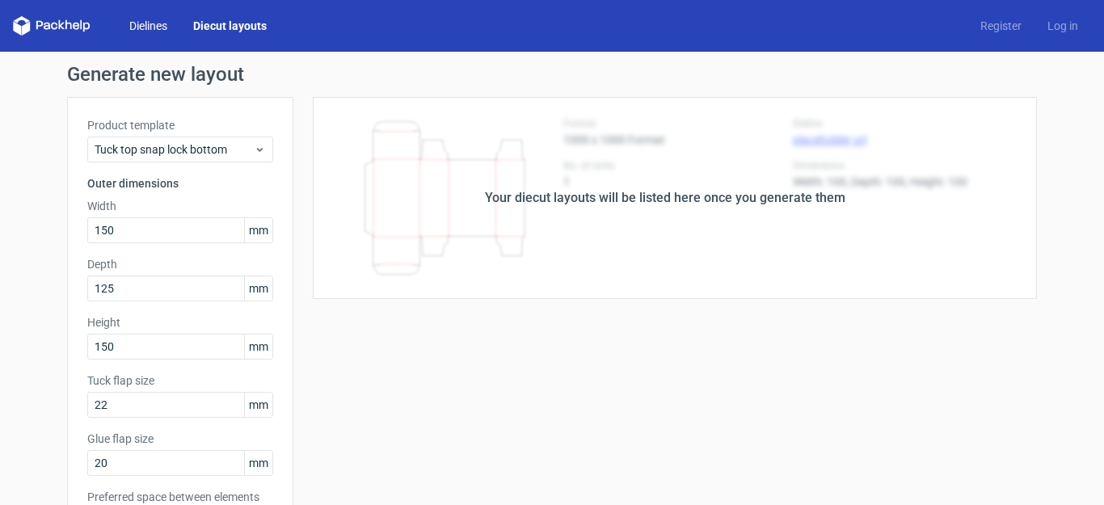
click at [149, 20] on link "Dielines" at bounding box center [148, 26] width 64 height 16
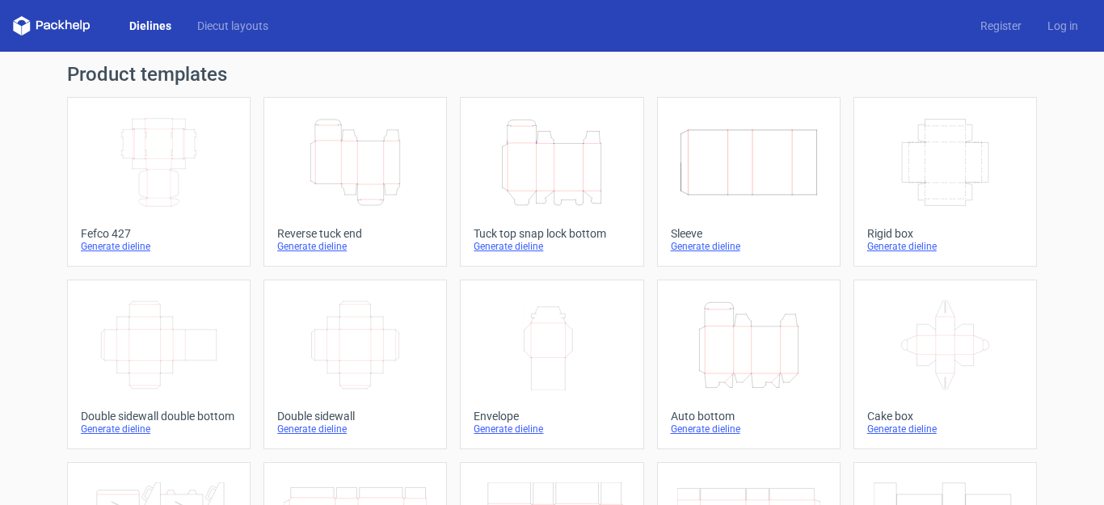
click at [582, 243] on div "Generate dieline" at bounding box center [552, 246] width 156 height 13
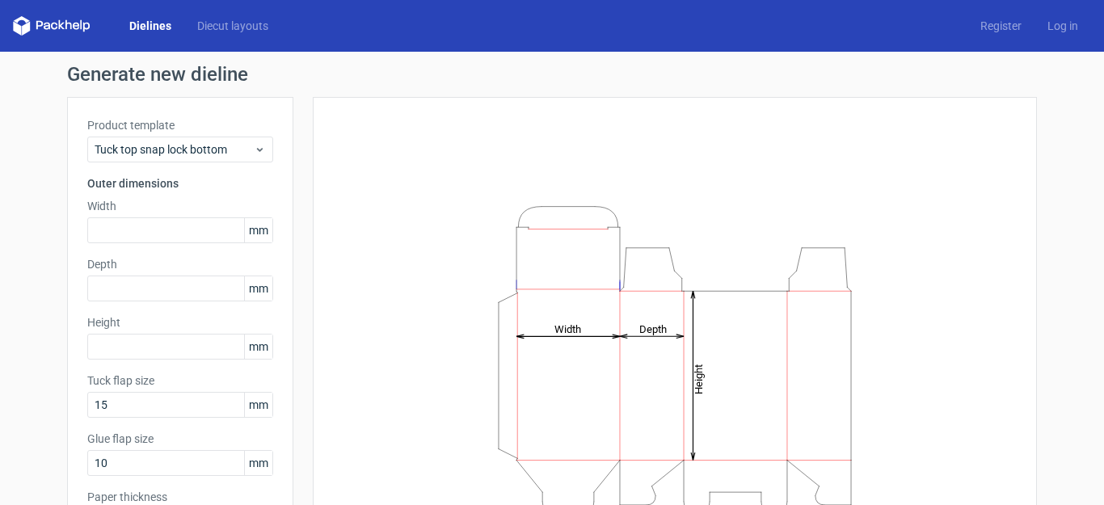
click at [153, 27] on link "Dielines" at bounding box center [150, 26] width 68 height 16
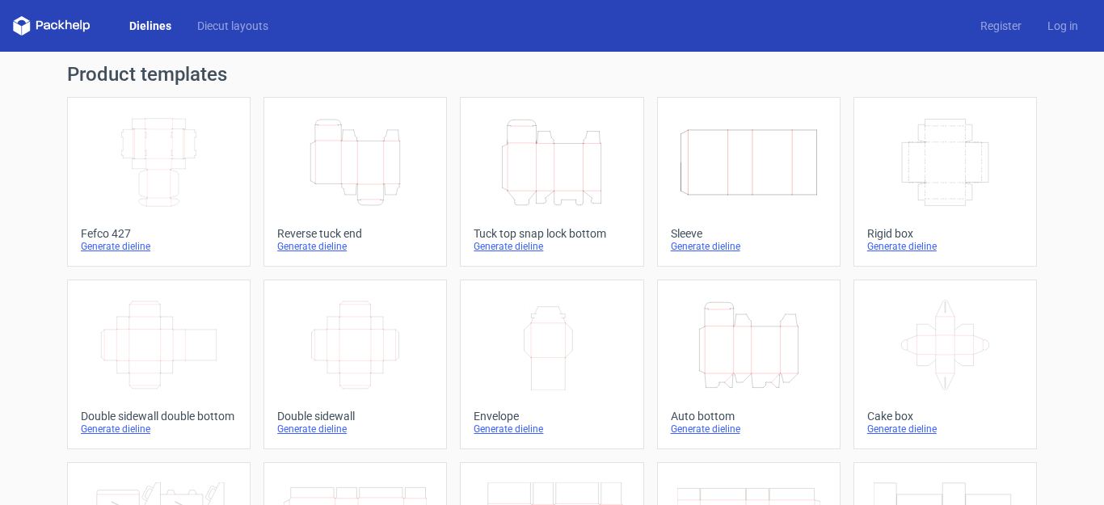
click at [544, 145] on icon "Height Depth Width" at bounding box center [551, 162] width 143 height 91
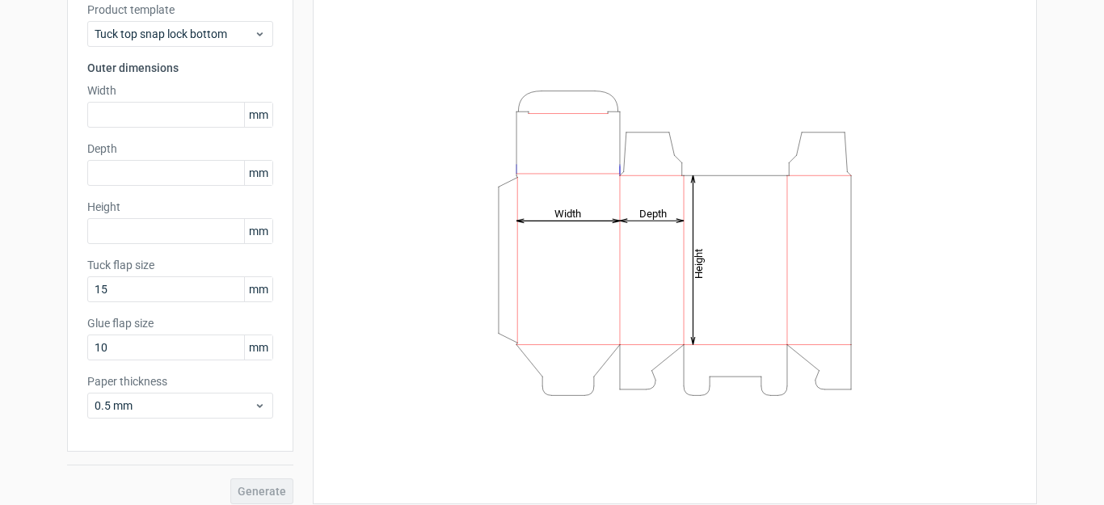
scroll to position [128, 0]
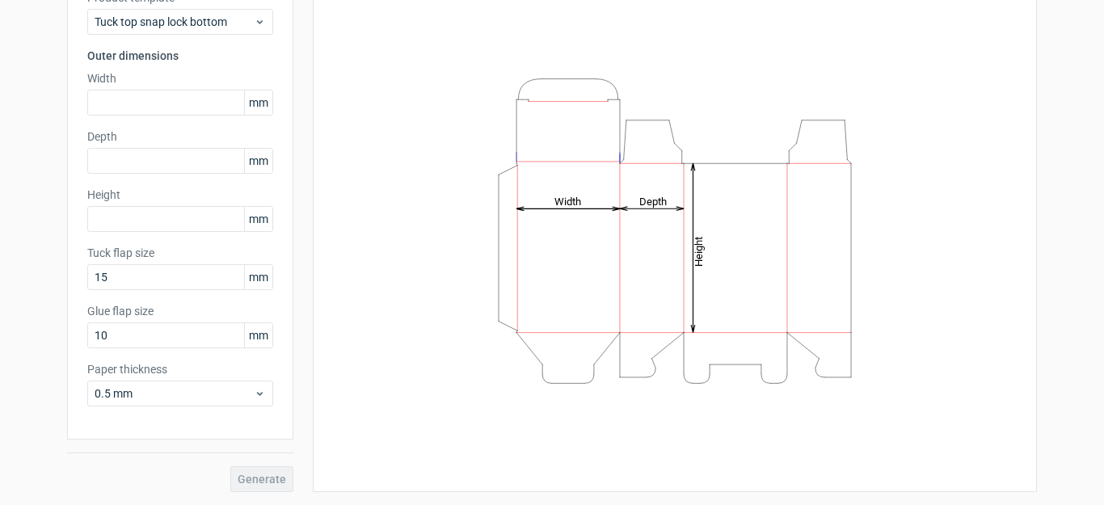
click at [166, 130] on label "Depth" at bounding box center [180, 136] width 186 height 16
click at [168, 106] on input "text" at bounding box center [180, 103] width 186 height 26
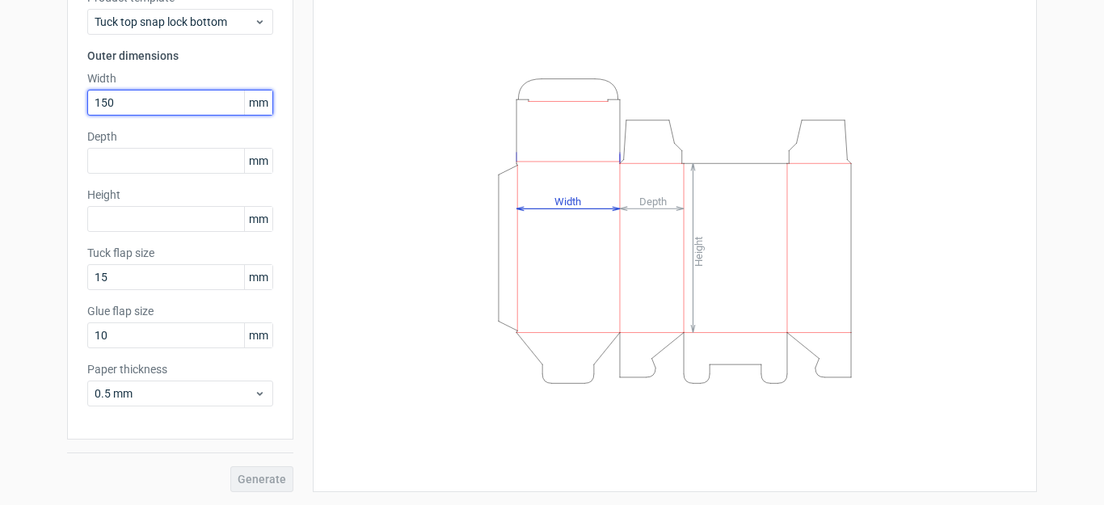
type input "150"
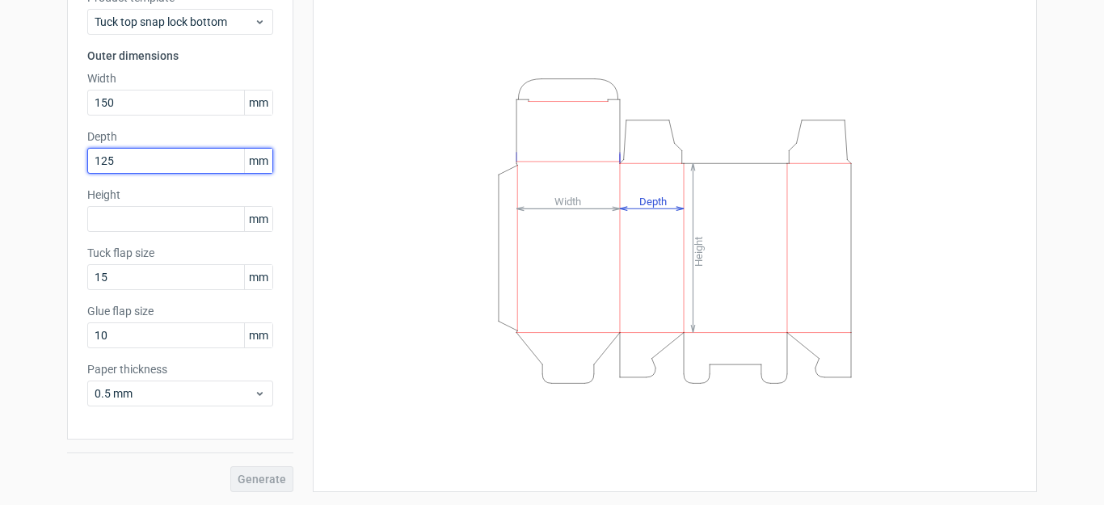
type input "125"
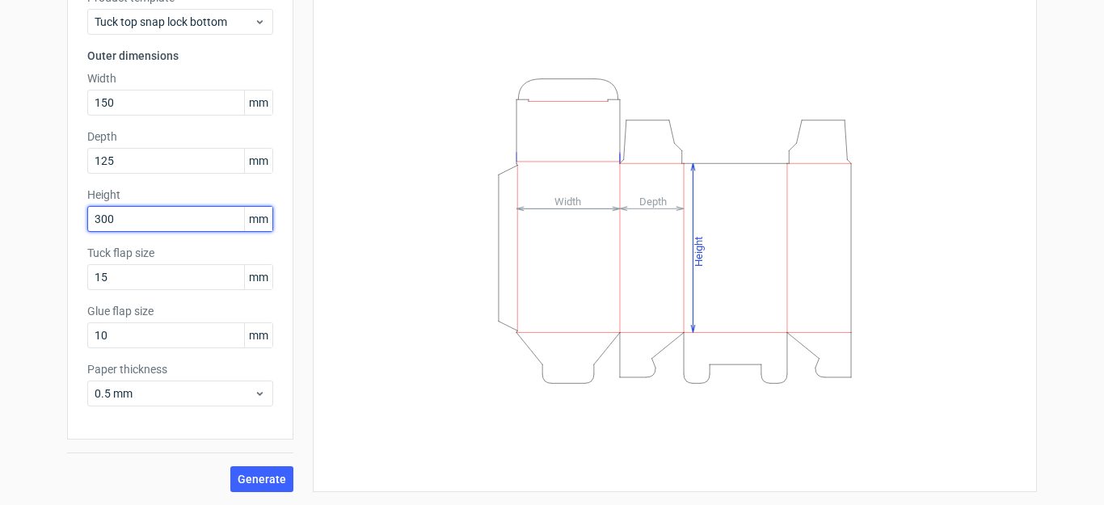
type input "300"
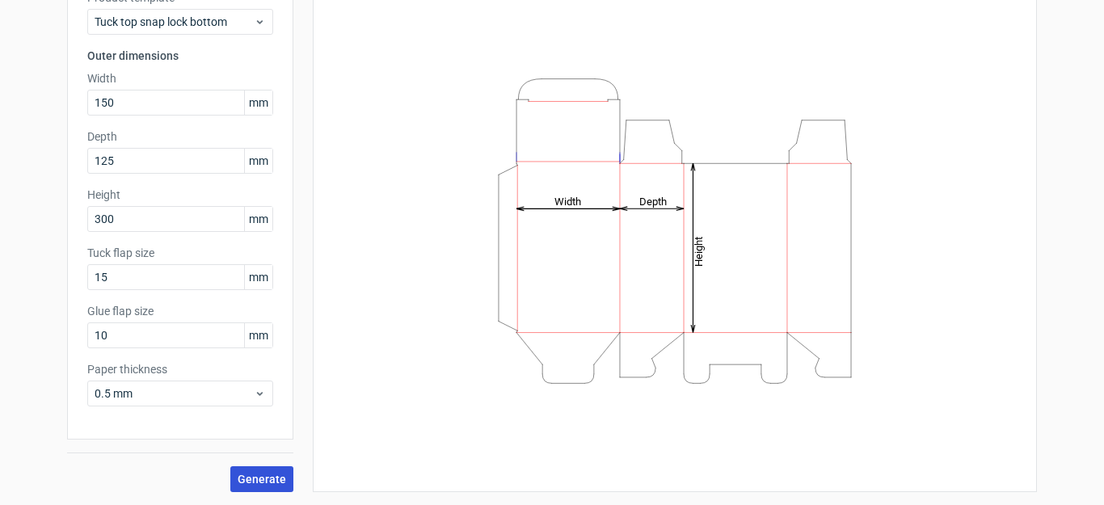
click at [251, 468] on button "Generate" at bounding box center [261, 479] width 63 height 26
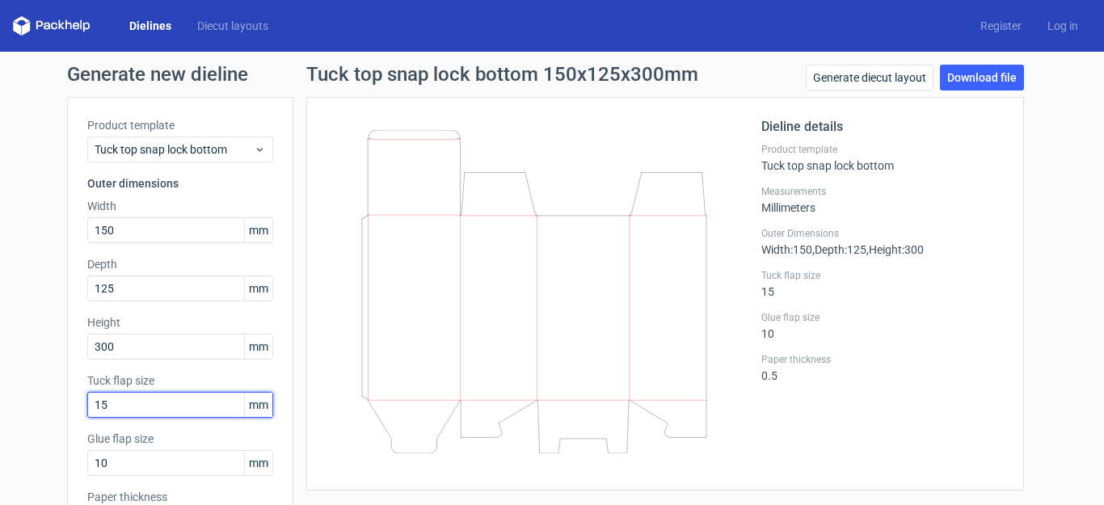
click at [135, 399] on input "15" at bounding box center [180, 405] width 186 height 26
drag, startPoint x: 146, startPoint y: 400, endPoint x: 0, endPoint y: 396, distance: 146.3
click at [0, 396] on div "Generate new dieline Product template Tuck top snap lock bottom Outer dimension…" at bounding box center [552, 342] width 1104 height 581
type input "22"
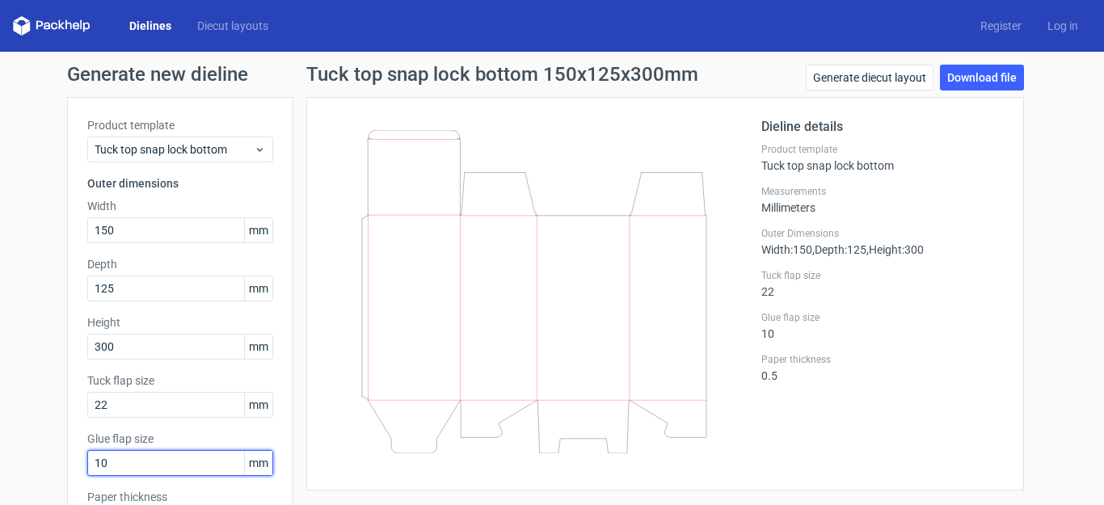
click at [0, 450] on div "Generate new dieline Product template Tuck top snap lock bottom Outer dimension…" at bounding box center [552, 342] width 1104 height 581
type input "22"
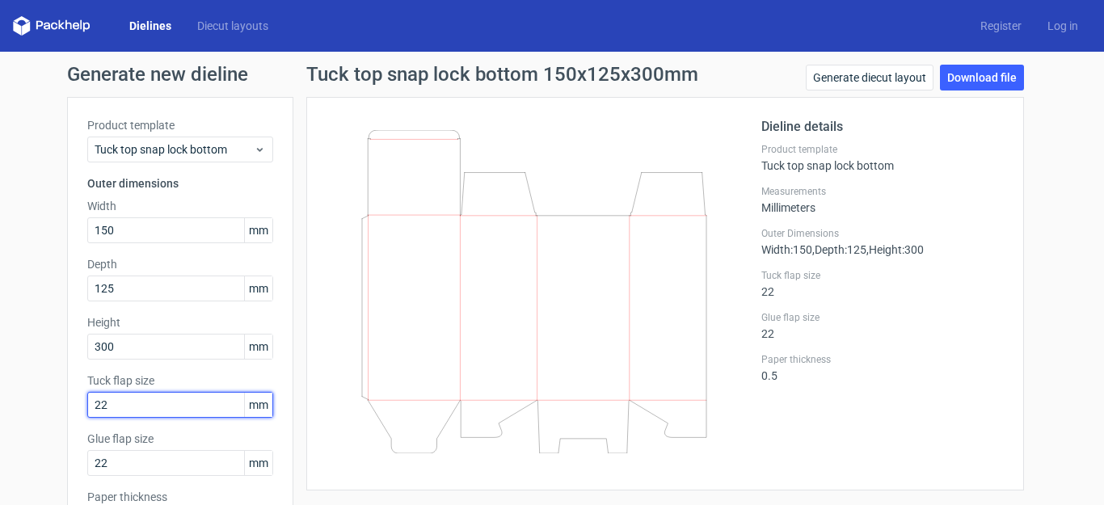
drag, startPoint x: 137, startPoint y: 407, endPoint x: 0, endPoint y: 365, distance: 142.9
click at [0, 365] on div "Generate new dieline Product template Tuck top snap lock bottom Outer dimension…" at bounding box center [552, 342] width 1104 height 581
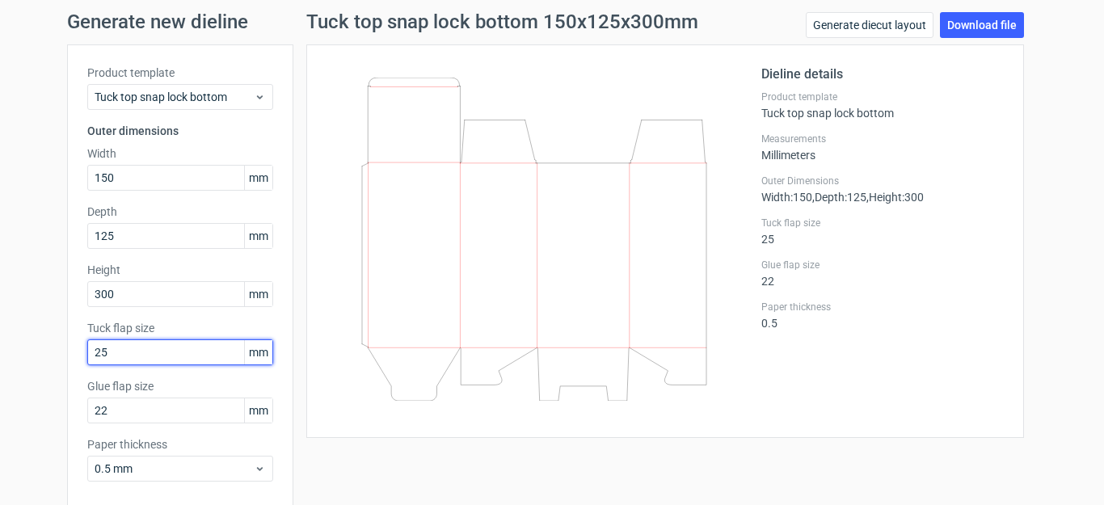
scroll to position [81, 0]
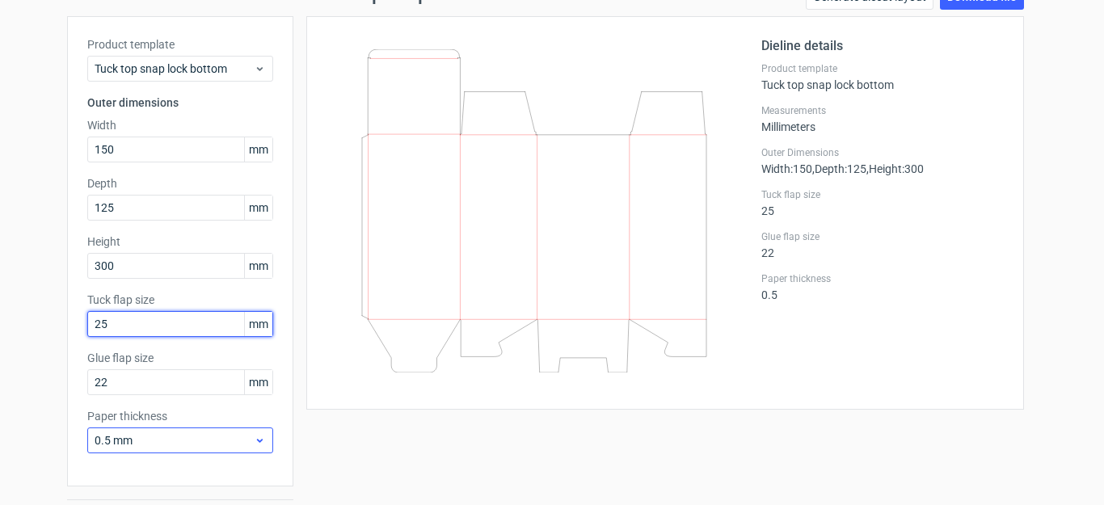
type input "25"
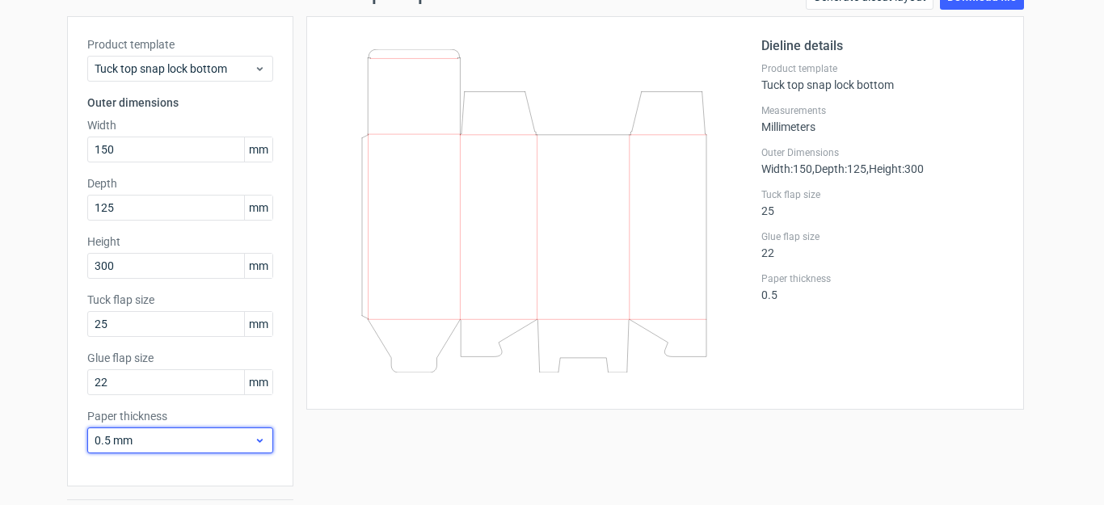
click at [168, 440] on span "0.5 mm" at bounding box center [174, 440] width 159 height 16
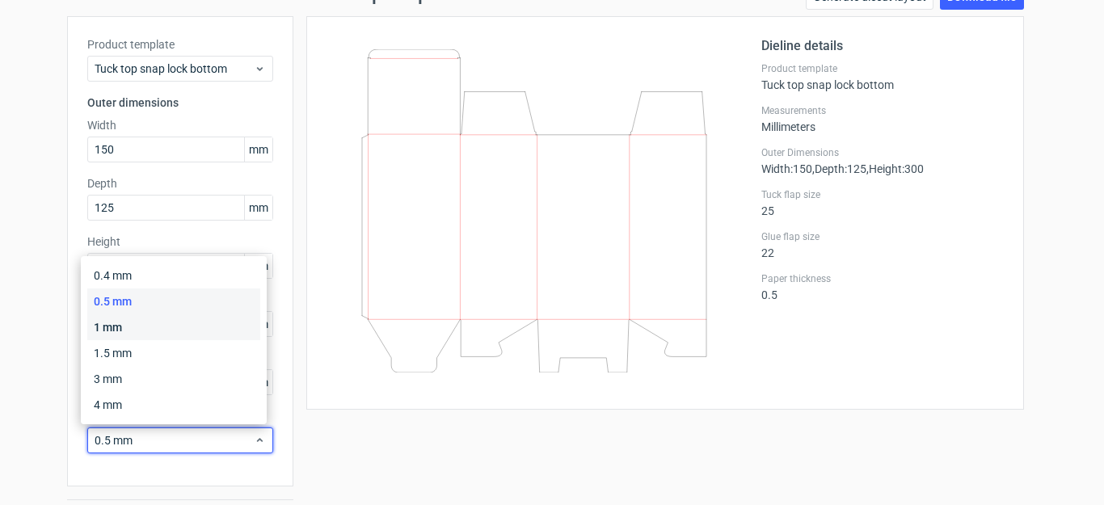
click at [192, 330] on div "1 mm" at bounding box center [173, 327] width 173 height 26
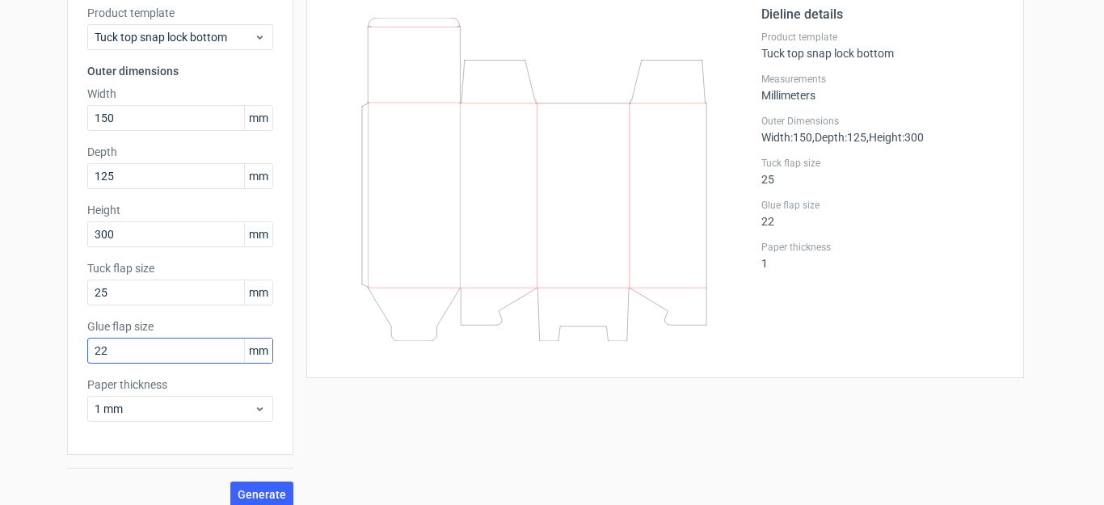
scroll to position [128, 0]
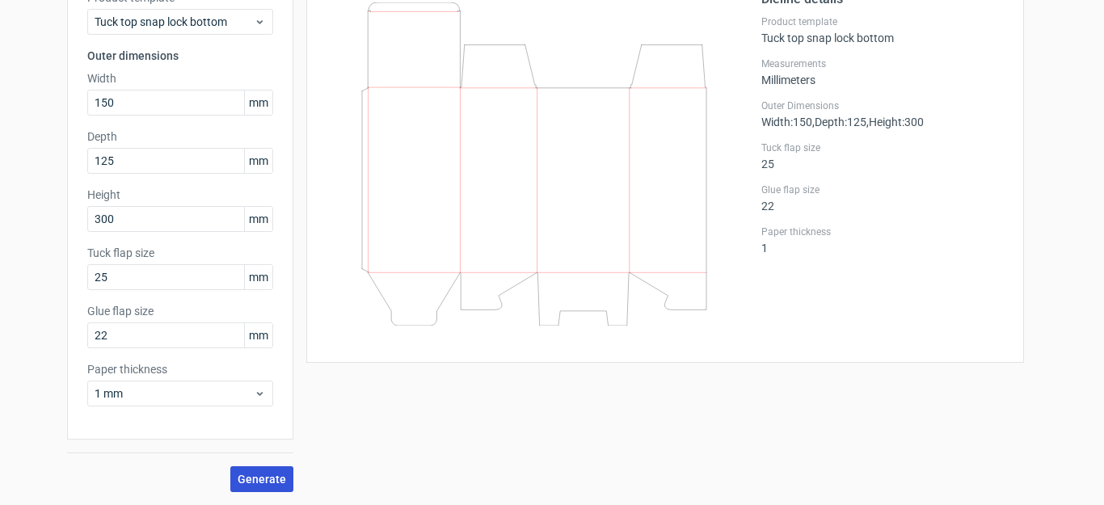
click at [259, 468] on span "Generate" at bounding box center [262, 479] width 48 height 11
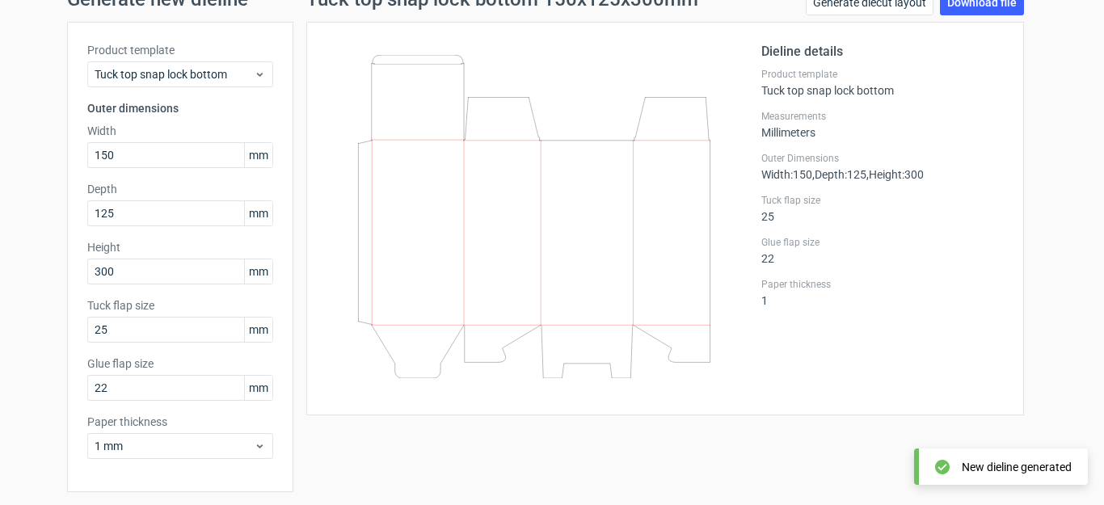
scroll to position [47, 0]
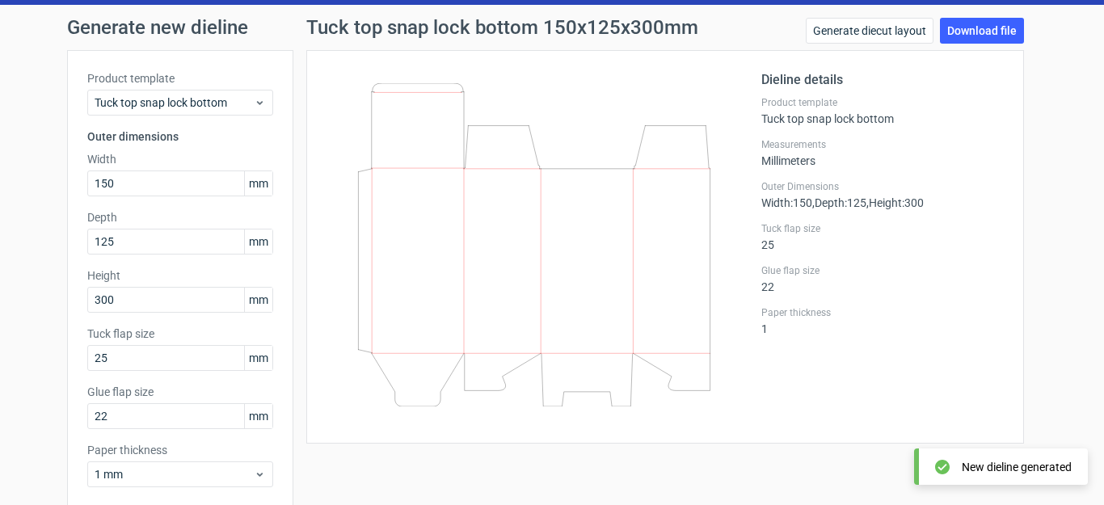
click at [764, 234] on label "Tuck flap size" at bounding box center [882, 228] width 242 height 13
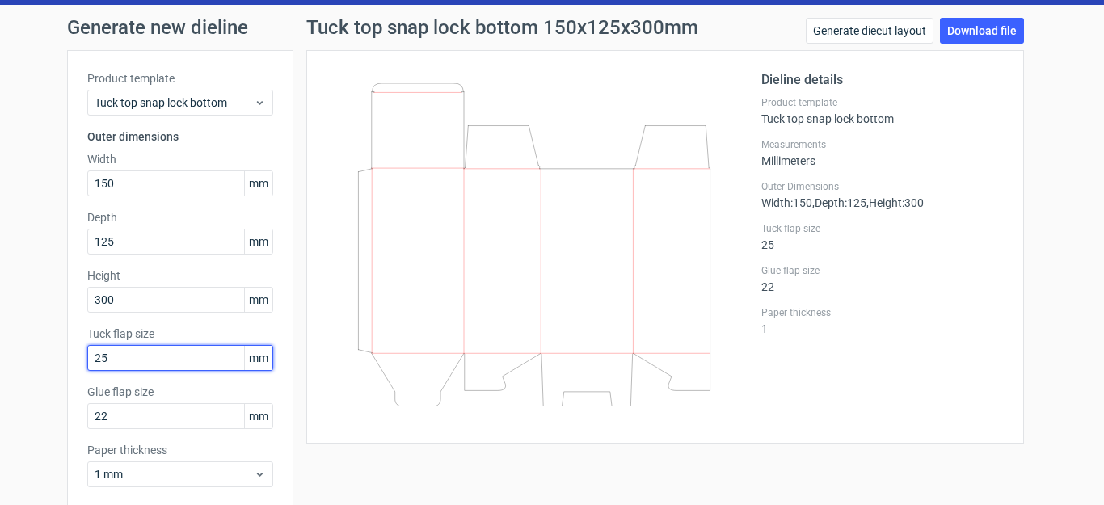
click at [168, 359] on input "25" at bounding box center [180, 358] width 186 height 26
drag, startPoint x: 168, startPoint y: 359, endPoint x: 0, endPoint y: 312, distance: 174.5
click at [0, 319] on div "Generate new dieline Product template Tuck top snap lock bottom Outer dimension…" at bounding box center [552, 295] width 1104 height 581
click at [903, 268] on label "Glue flap size" at bounding box center [882, 270] width 242 height 13
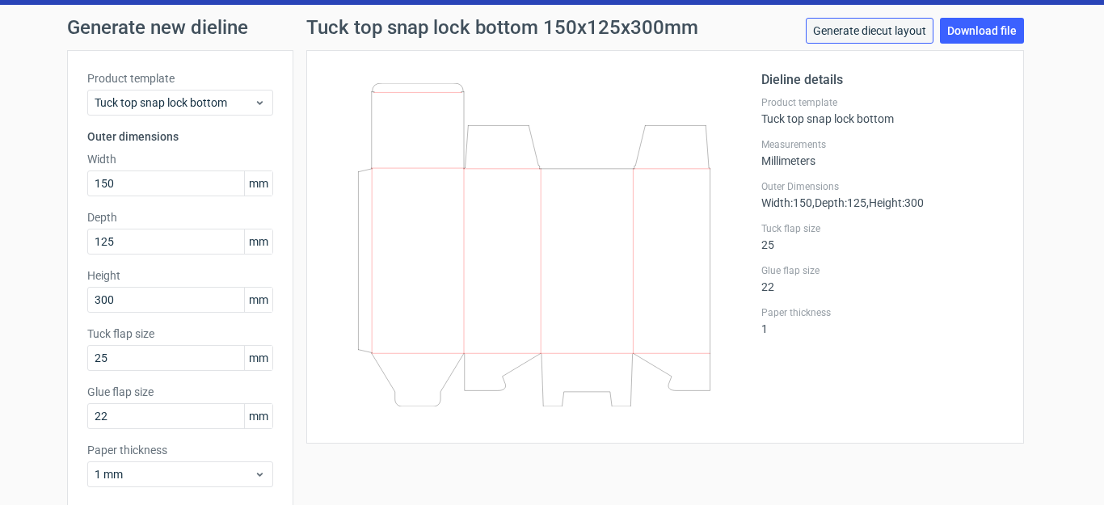
click at [887, 37] on link "Generate diecut layout" at bounding box center [870, 31] width 128 height 26
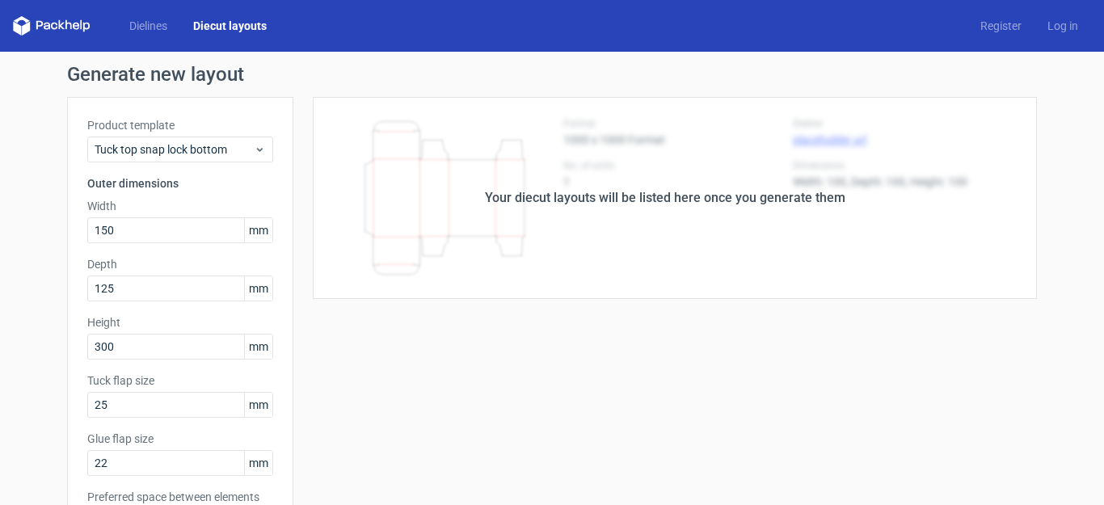
click at [733, 204] on div "Your diecut layouts will be listed here once you generate them" at bounding box center [665, 197] width 360 height 19
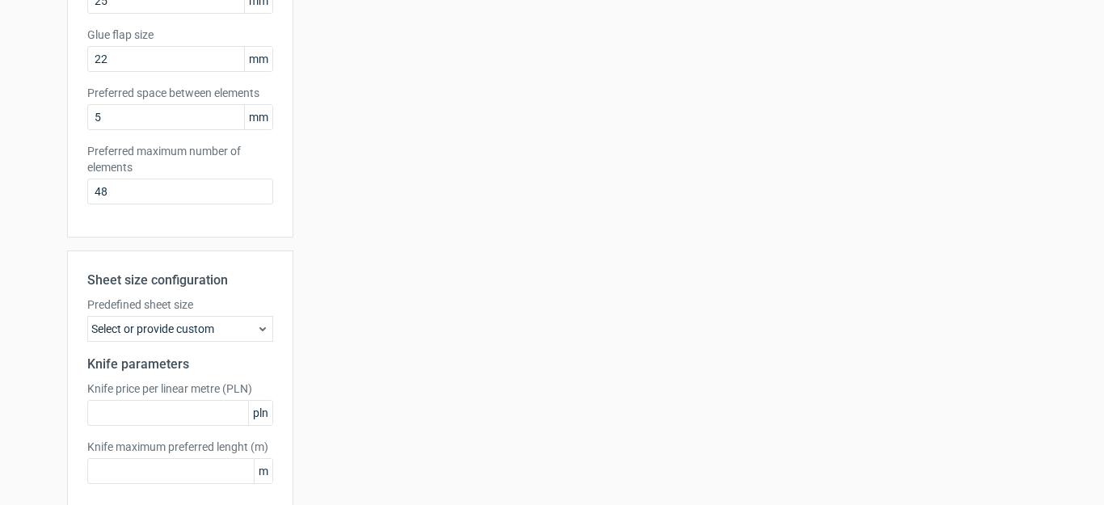
scroll to position [482, 0]
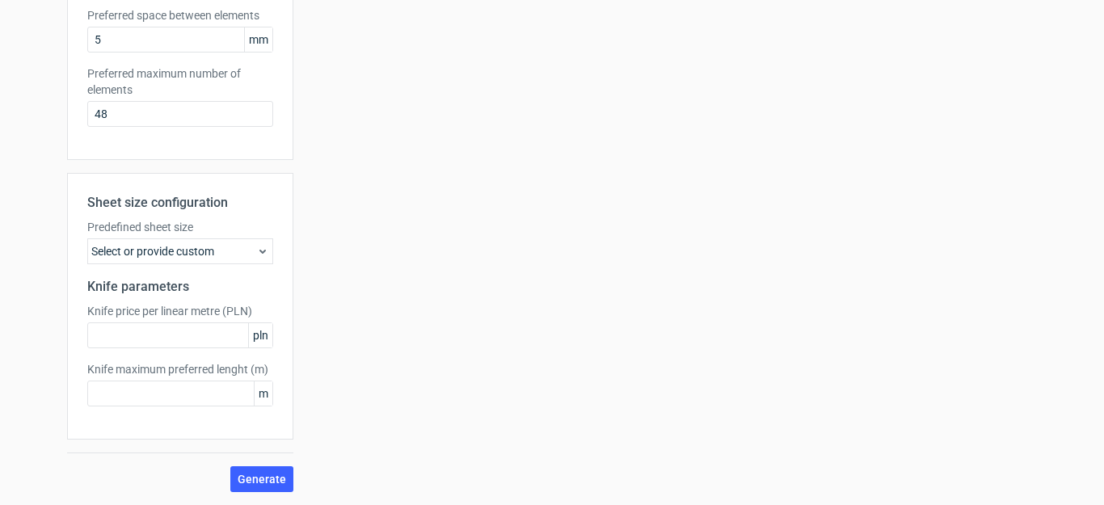
click at [198, 254] on div "Select or provide custom" at bounding box center [180, 251] width 186 height 26
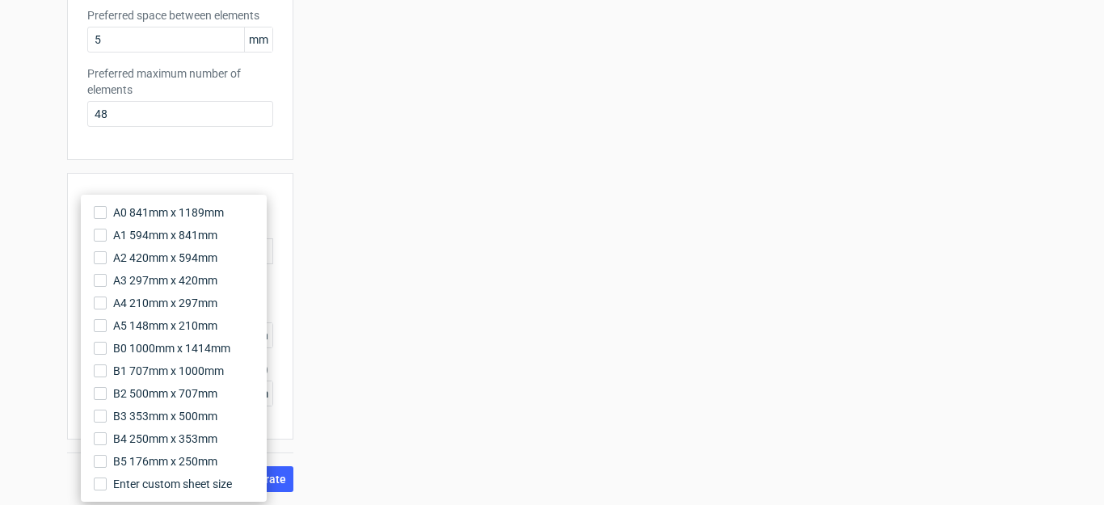
click at [432, 245] on div "Your diecut layouts will be listed here once you generate them Height Depth Wid…" at bounding box center [664, 53] width 743 height 877
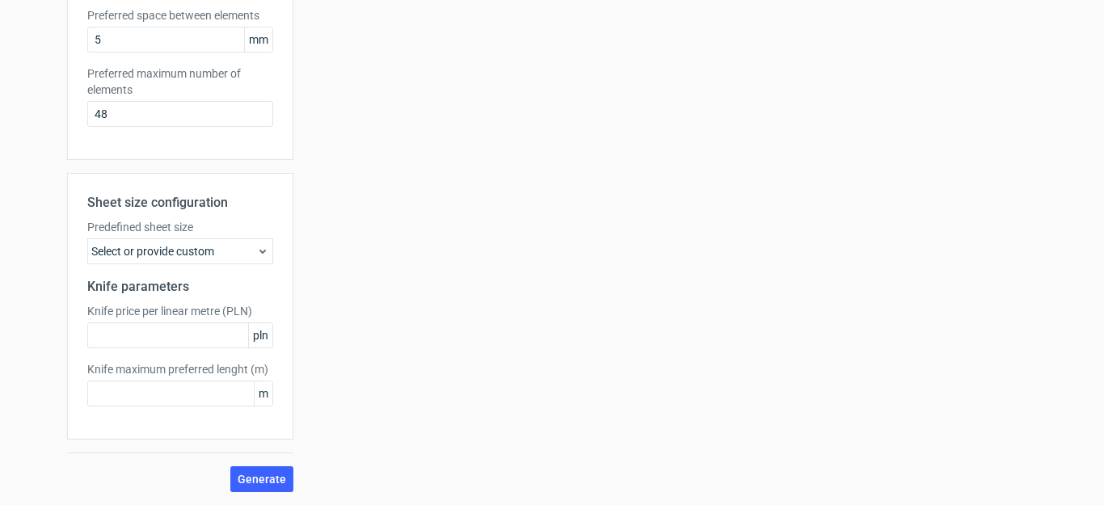
click at [242, 252] on div "Select or provide custom" at bounding box center [180, 251] width 186 height 26
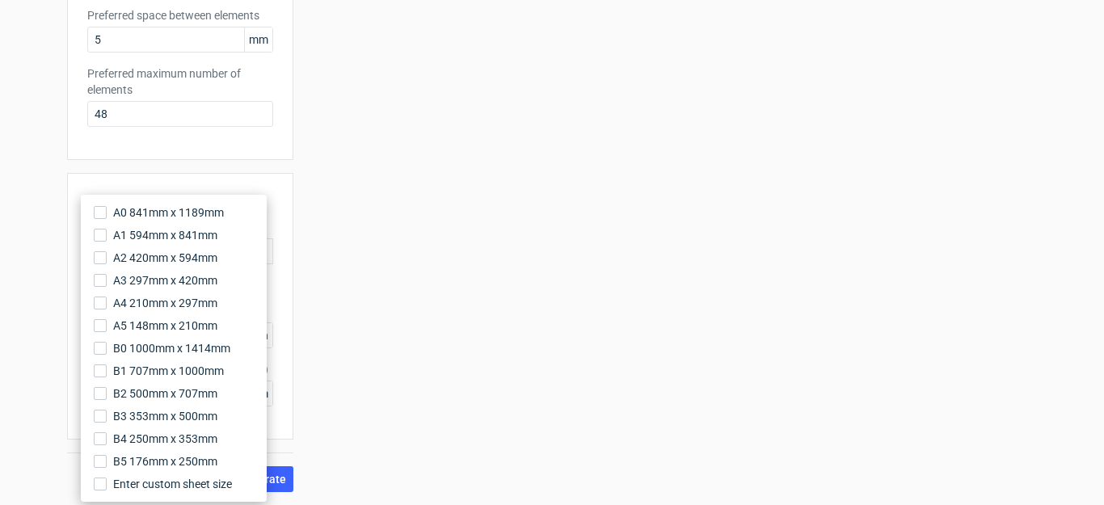
click at [367, 258] on div "Your diecut layouts will be listed here once you generate them Height Depth Wid…" at bounding box center [664, 53] width 743 height 877
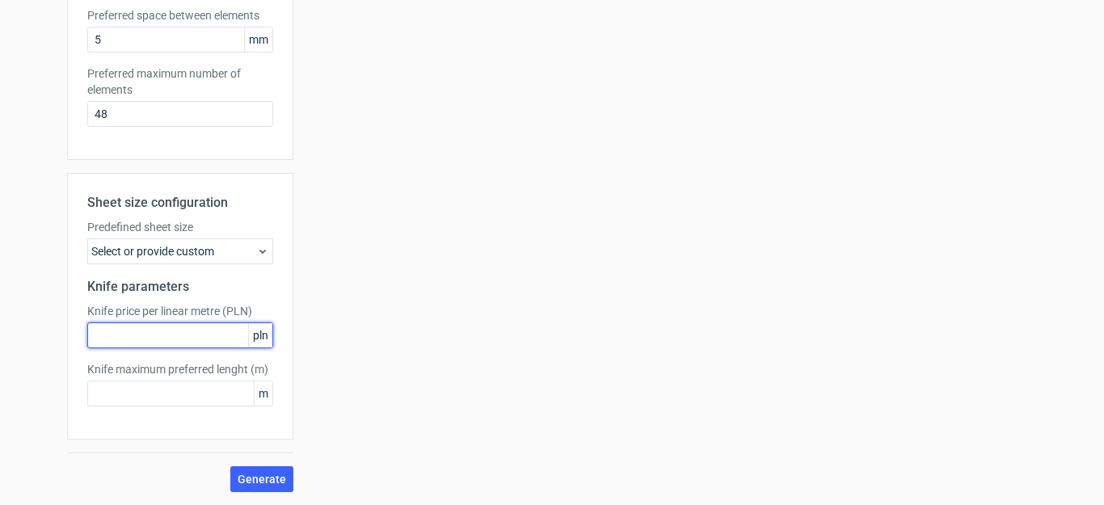
click at [225, 335] on input "text" at bounding box center [180, 335] width 186 height 26
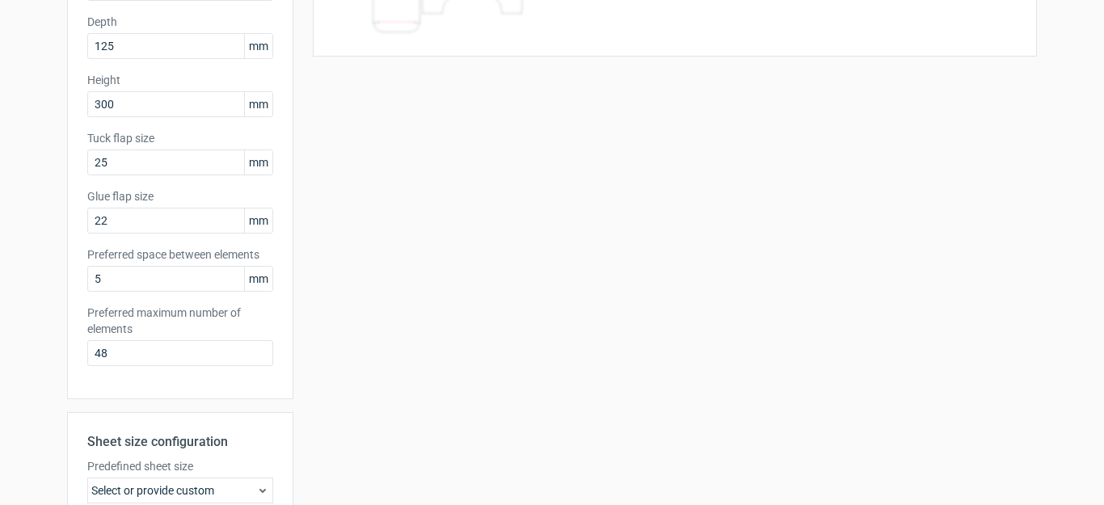
scroll to position [0, 0]
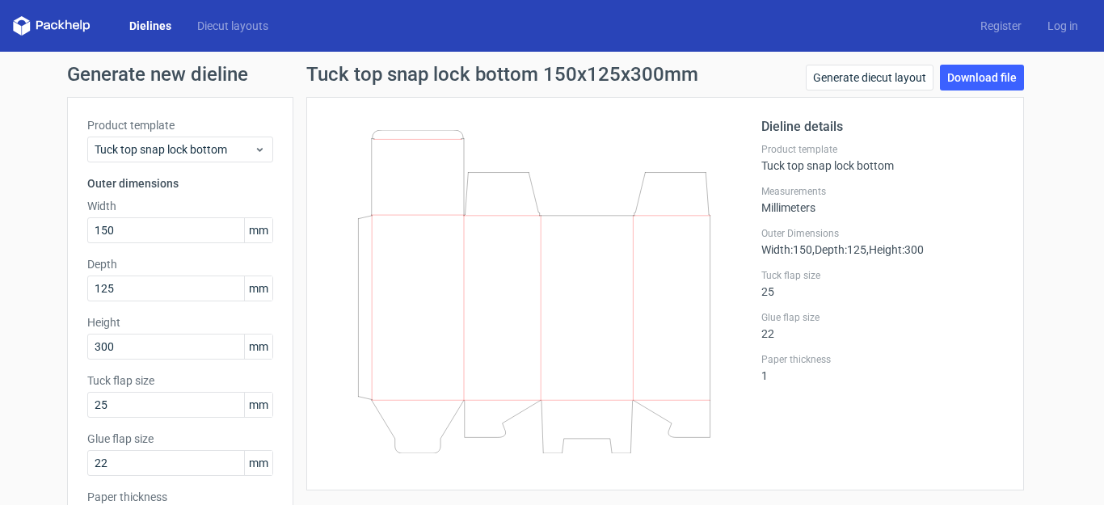
click at [974, 64] on div "Generate new dieline Product template Tuck top snap lock bottom Outer dimension…" at bounding box center [552, 342] width 1104 height 581
click at [977, 78] on link "Download file" at bounding box center [982, 78] width 84 height 26
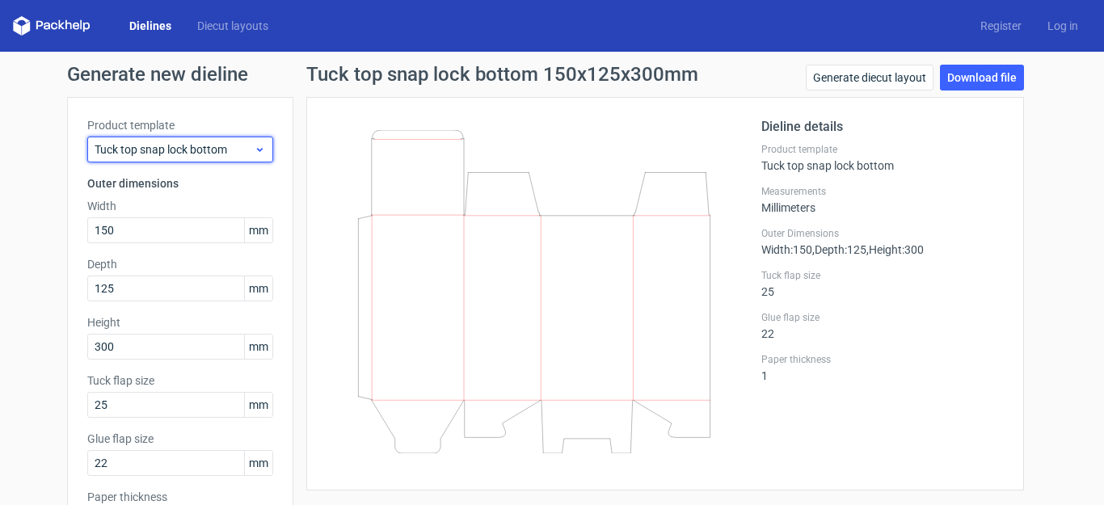
click at [235, 149] on span "Tuck top snap lock bottom" at bounding box center [174, 149] width 159 height 16
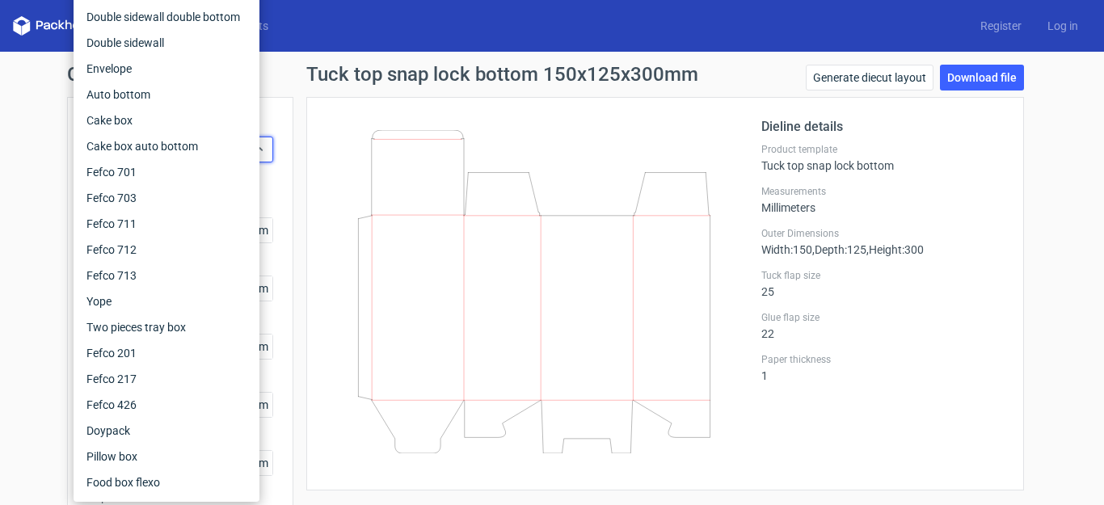
click at [318, 133] on div "Dieline details Product template Tuck top snap lock bottom Measurements Millime…" at bounding box center [665, 294] width 718 height 394
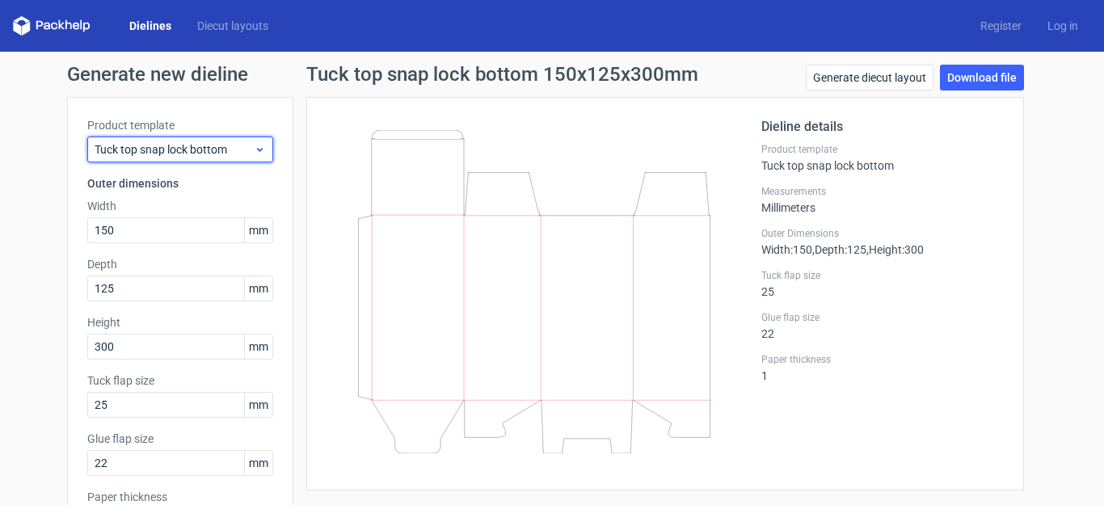
click at [256, 154] on icon at bounding box center [260, 149] width 12 height 13
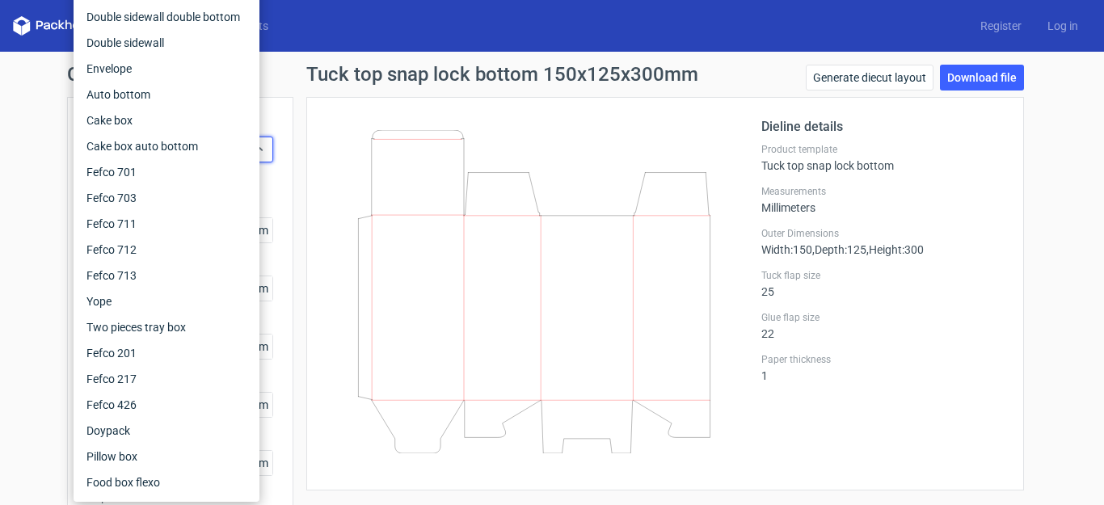
click at [306, 157] on div "Dieline details Product template Tuck top snap lock bottom Measurements Millime…" at bounding box center [665, 294] width 718 height 394
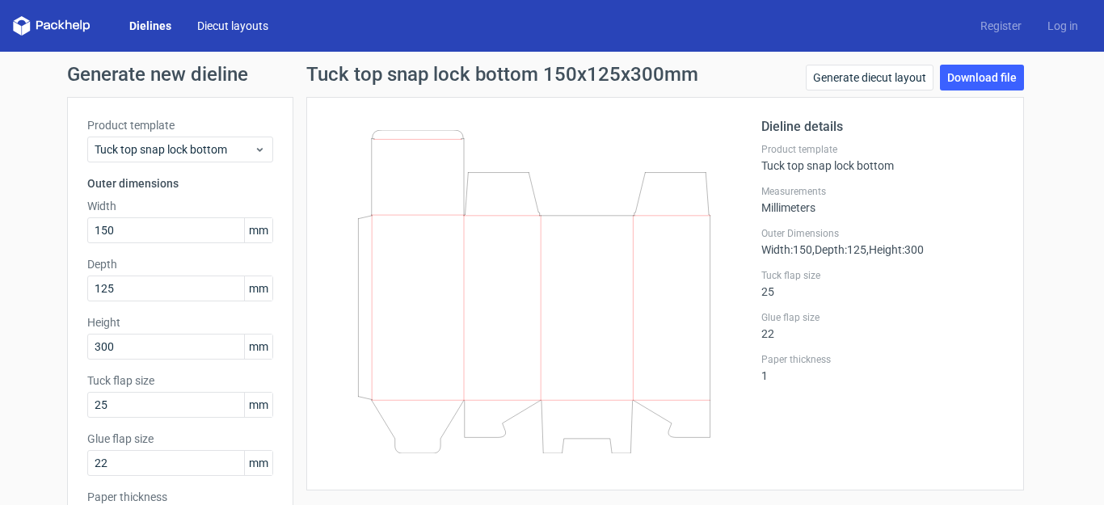
click at [208, 24] on link "Diecut layouts" at bounding box center [232, 26] width 97 height 16
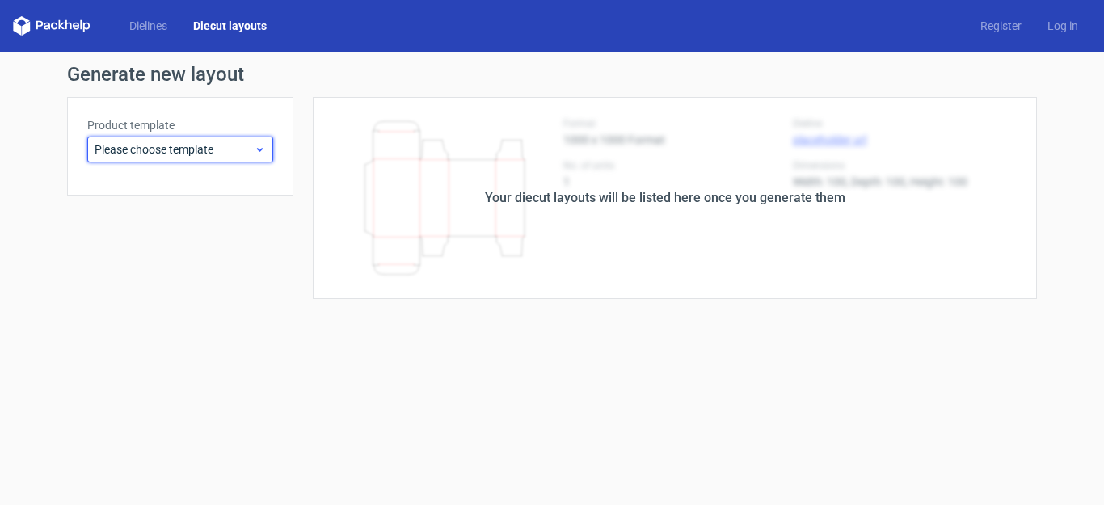
click at [217, 143] on span "Please choose template" at bounding box center [174, 149] width 159 height 16
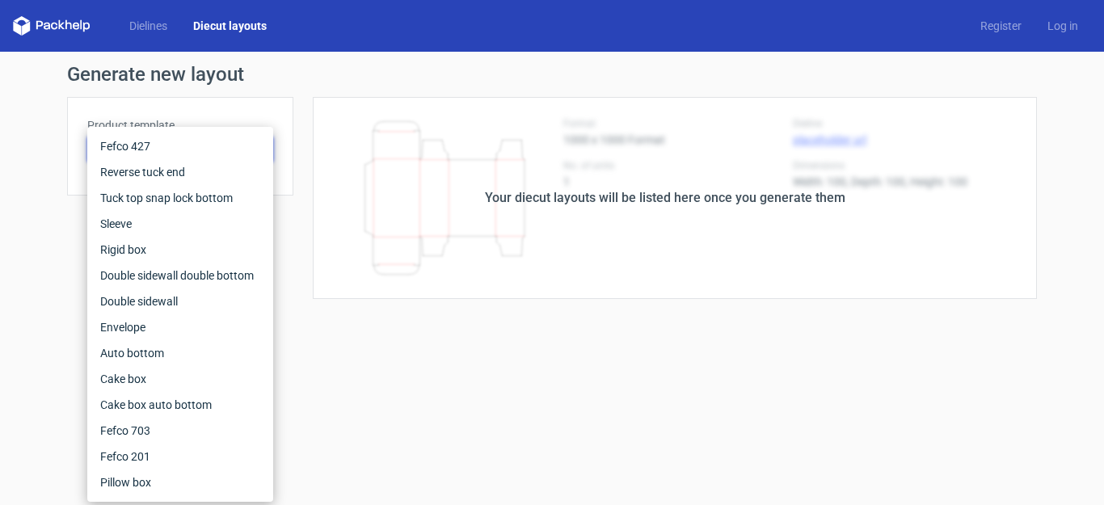
click at [342, 319] on form "Generate new layout Product template Please choose template Your diecut layouts…" at bounding box center [552, 278] width 1104 height 453
